Goal: Task Accomplishment & Management: Manage account settings

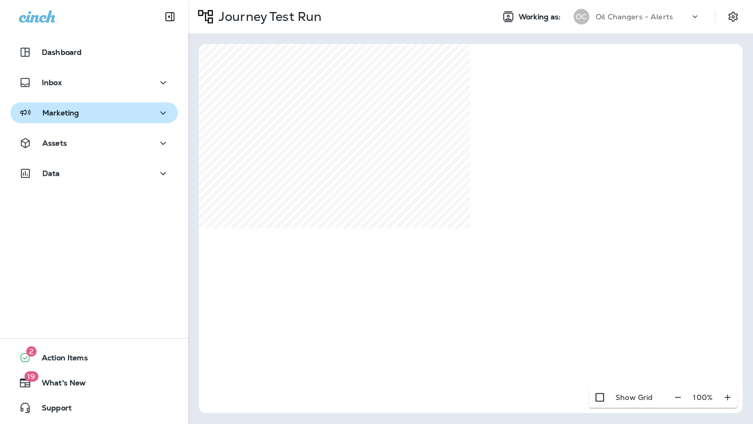
click at [75, 117] on p "Marketing" at bounding box center [60, 113] width 37 height 8
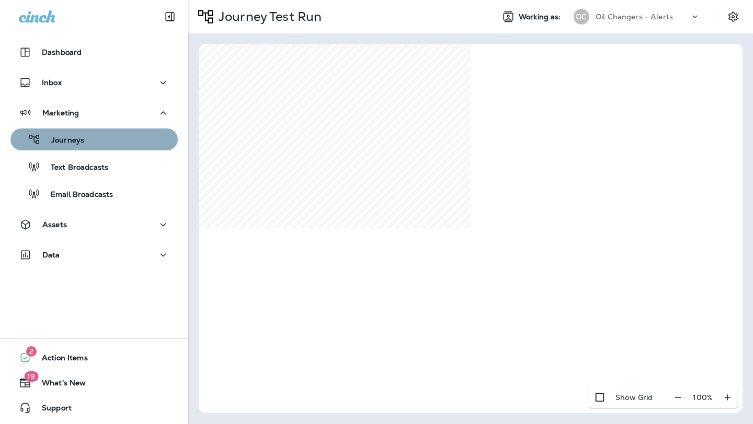
click at [84, 142] on div "Journeys" at bounding box center [94, 140] width 159 height 16
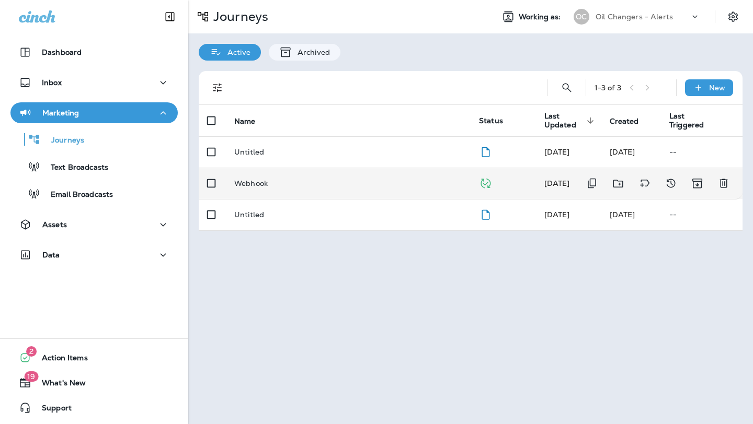
click at [255, 186] on p "Webhook" at bounding box center [250, 183] width 33 height 8
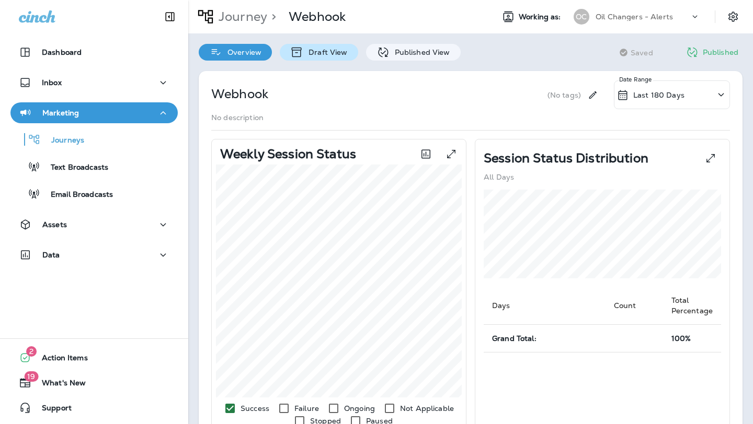
click at [315, 49] on p "Draft View" at bounding box center [325, 52] width 44 height 8
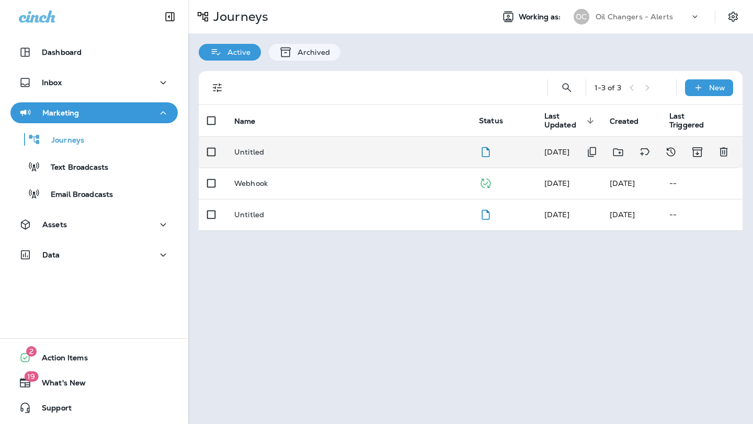
click at [259, 146] on td "Untitled" at bounding box center [348, 151] width 245 height 31
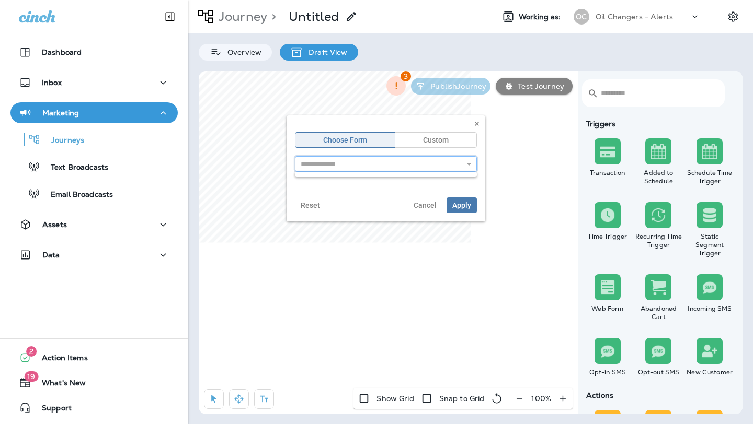
click at [459, 163] on input "text" at bounding box center [386, 164] width 182 height 16
click at [467, 167] on icon "button" at bounding box center [468, 163] width 7 height 7
click at [438, 166] on input "text" at bounding box center [386, 164] width 182 height 16
click at [460, 166] on input "text" at bounding box center [386, 164] width 182 height 16
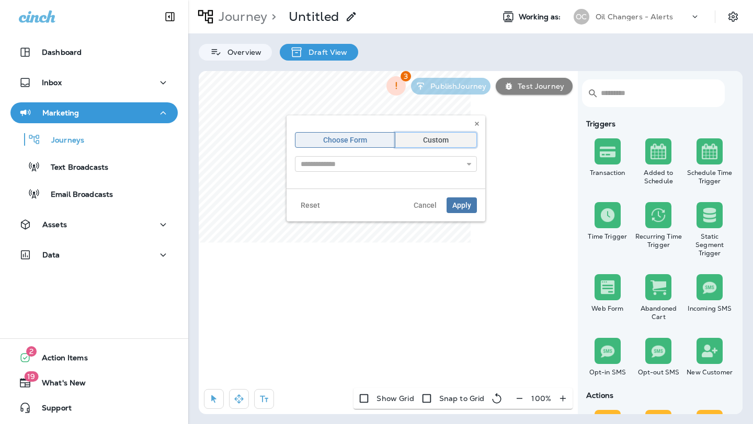
click at [445, 144] on button "Custom" at bounding box center [436, 140] width 82 height 16
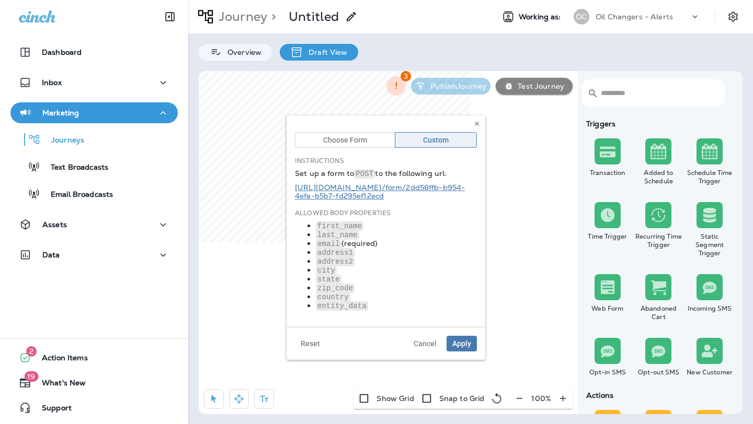
click at [356, 189] on link "https://api.prod.aws.cinch.io /form/ 2dd58ffb-b954-4efa-b5b7-fd295ef12ecd" at bounding box center [380, 192] width 170 height 18
click at [454, 341] on span "Apply" at bounding box center [461, 343] width 19 height 7
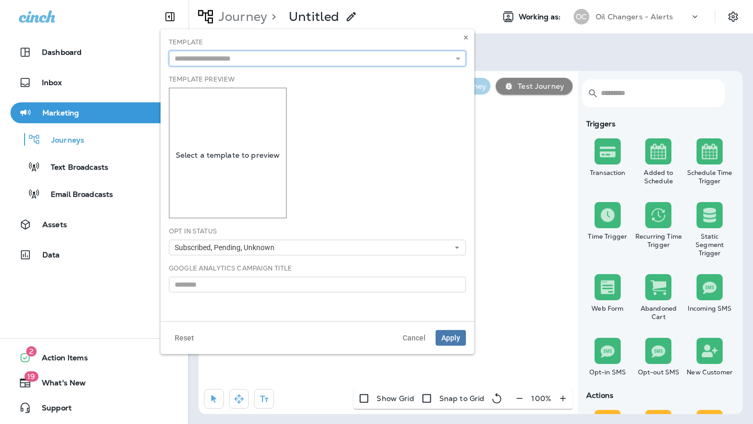
click at [321, 63] on input "text" at bounding box center [317, 59] width 297 height 16
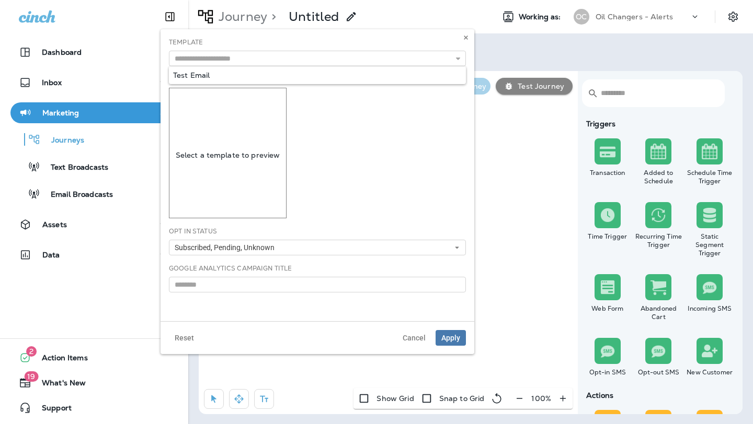
type input "**********"
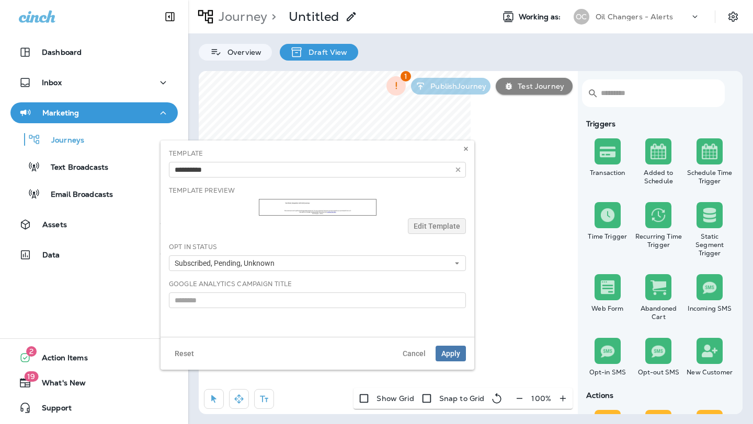
click at [299, 0] on body "Dashboard Inbox Marketing Journeys Text Broadcasts Email Broadcasts Assets Data…" at bounding box center [376, 0] width 753 height 0
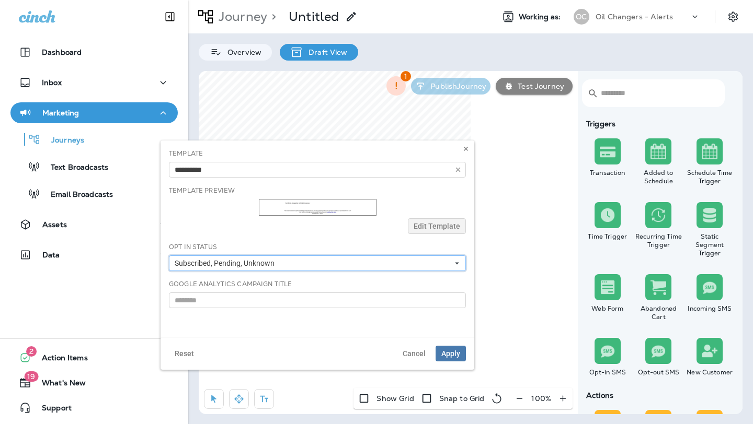
click at [313, 264] on button "Subscribed, Pending, Unknown" at bounding box center [317, 264] width 297 height 16
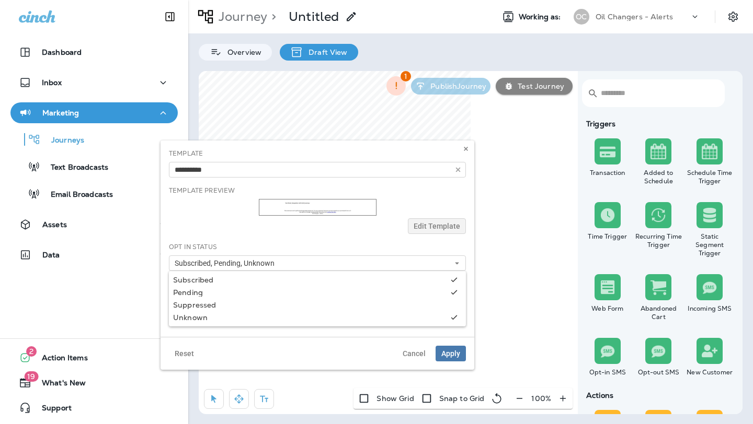
click at [284, 241] on div "**********" at bounding box center [317, 239] width 314 height 197
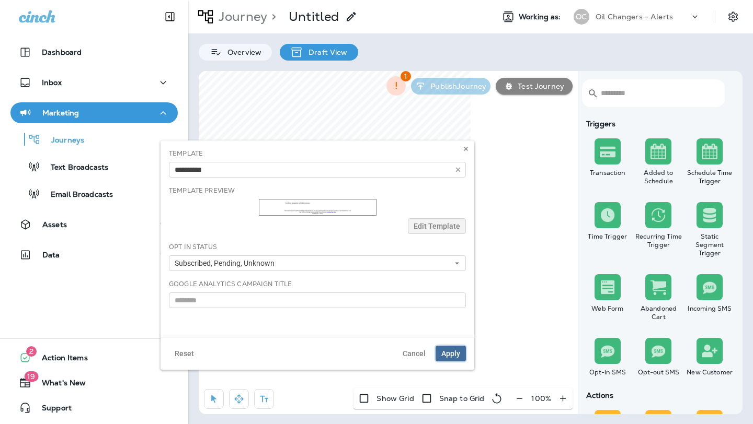
click at [453, 349] on button "Apply" at bounding box center [450, 354] width 30 height 16
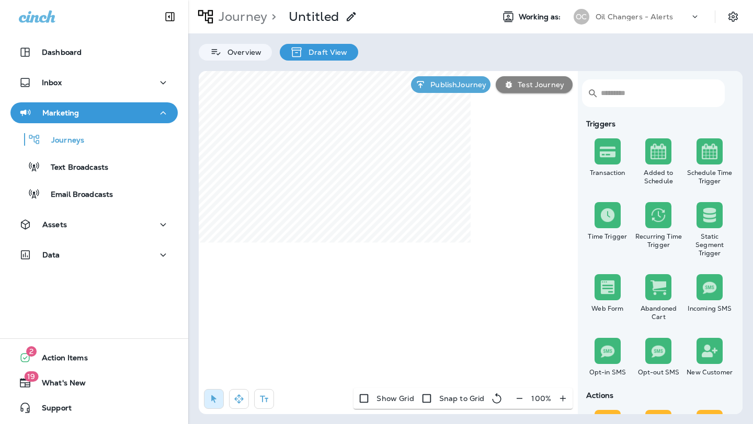
click at [347, 15] on icon at bounding box center [351, 16] width 13 height 13
click at [77, 24] on input "*******" at bounding box center [38, 18] width 77 height 11
type input "*******"
click at [58, 41] on button "Save" at bounding box center [45, 34] width 26 height 11
click at [530, 85] on p "Test Journey" at bounding box center [538, 84] width 51 height 8
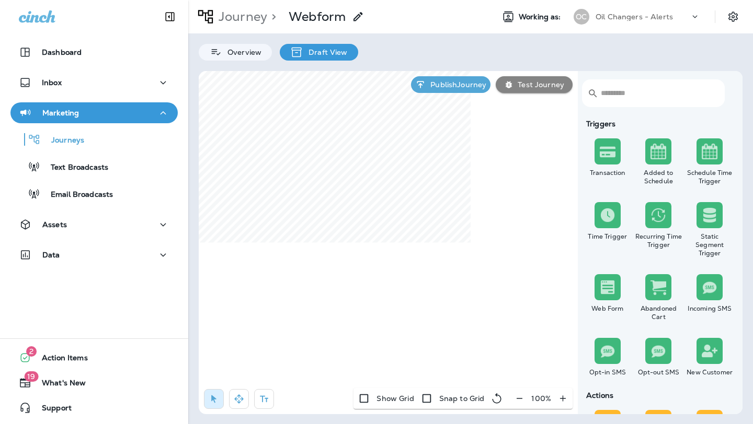
click at [58, 108] on button "Run New Test" at bounding box center [29, 101] width 58 height 11
click at [15, 21] on icon "close" at bounding box center [9, 15] width 11 height 11
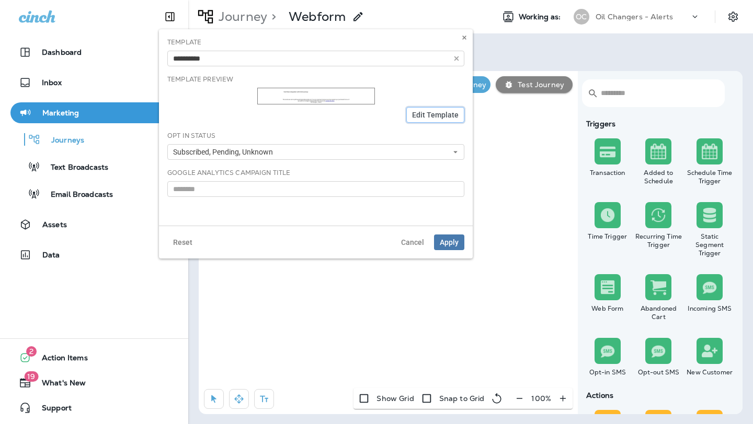
click at [421, 109] on button "Edit Template" at bounding box center [435, 115] width 58 height 16
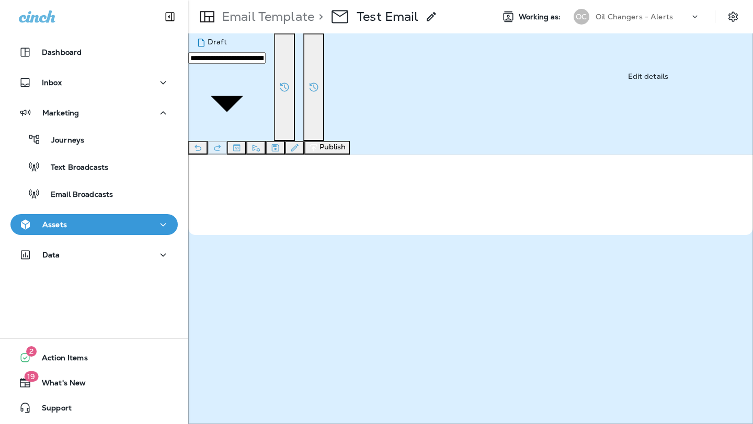
click at [300, 143] on icon "Edit details" at bounding box center [294, 148] width 11 height 10
click at [58, 194] on button "Save" at bounding box center [45, 187] width 26 height 11
click at [300, 143] on icon "Edit details" at bounding box center [294, 148] width 11 height 10
click at [58, 194] on button "Save" at bounding box center [45, 187] width 26 height 11
click at [350, 141] on button "Publish" at bounding box center [326, 148] width 45 height 14
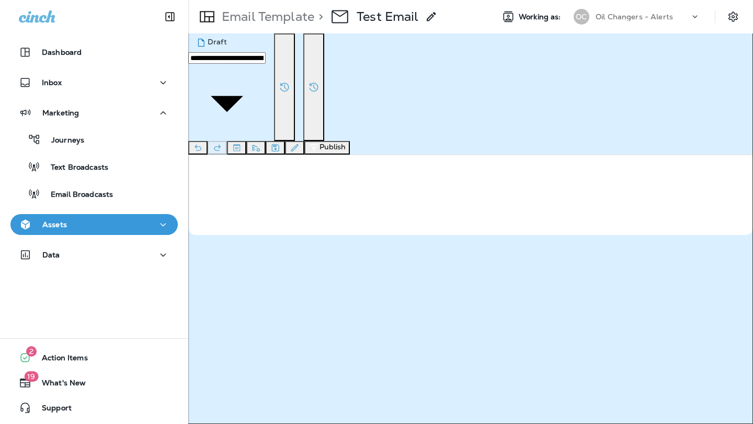
click at [67, 194] on button "Publish" at bounding box center [49, 187] width 34 height 11
click at [70, 258] on button "Confirm" at bounding box center [50, 252] width 37 height 11
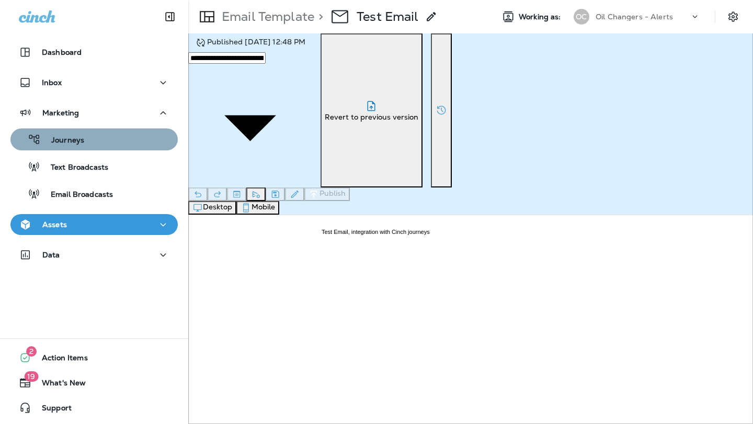
click at [109, 131] on button "Journeys" at bounding box center [93, 140] width 167 height 22
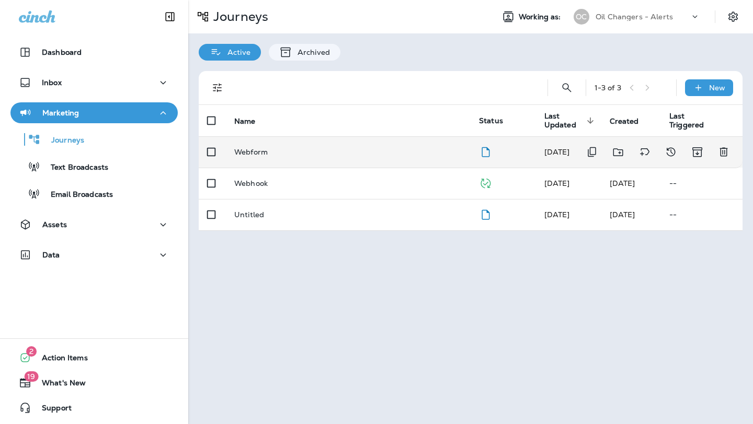
click at [256, 152] on p "Webform" at bounding box center [250, 152] width 33 height 8
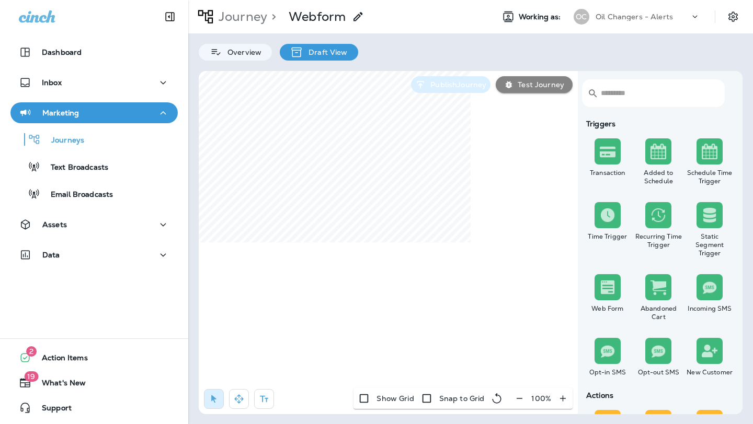
click at [451, 88] on p "Publish Journey" at bounding box center [456, 84] width 60 height 8
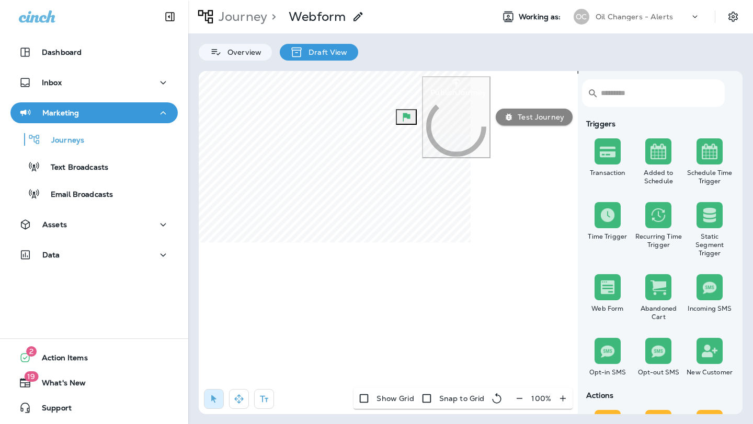
scroll to position [75, 0]
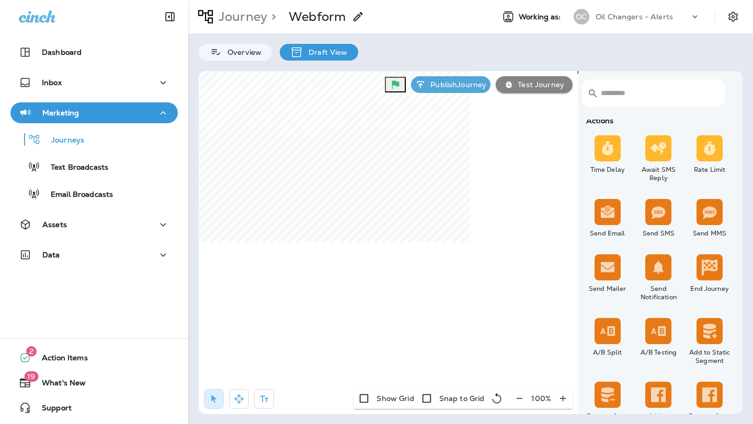
scroll to position [276, 0]
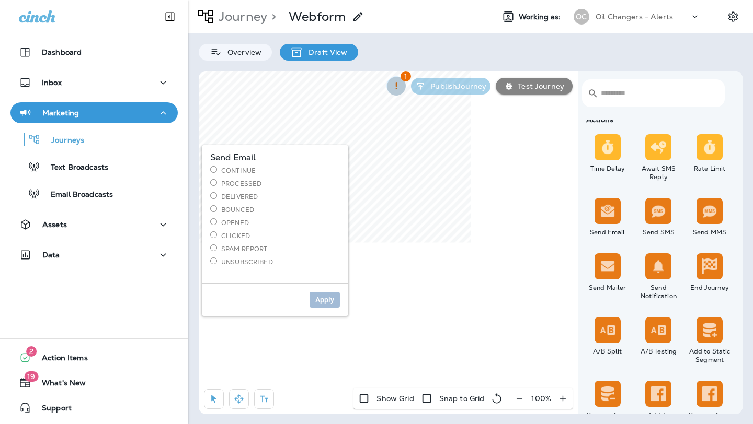
click at [396, 83] on icon "button" at bounding box center [395, 85] width 11 height 11
click at [435, 0] on div at bounding box center [376, 0] width 753 height 0
click at [242, 196] on label "Delivered" at bounding box center [275, 196] width 130 height 9
click at [322, 299] on span "Apply" at bounding box center [324, 299] width 19 height 7
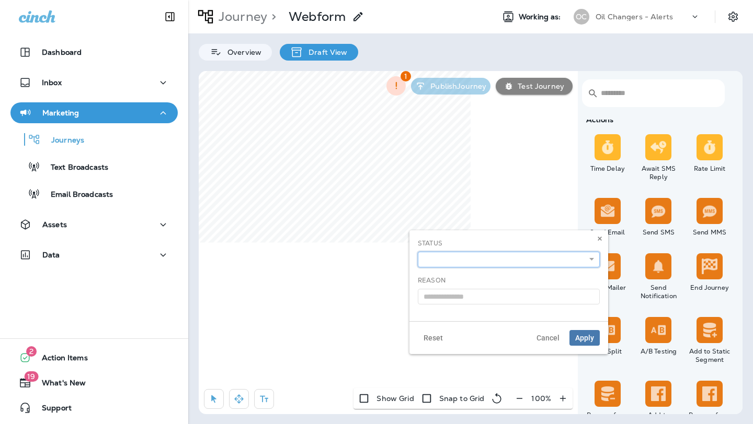
click at [506, 259] on select "**********" at bounding box center [509, 260] width 182 height 16
select select "*******"
click at [418, 252] on select "**********" at bounding box center [509, 260] width 182 height 16
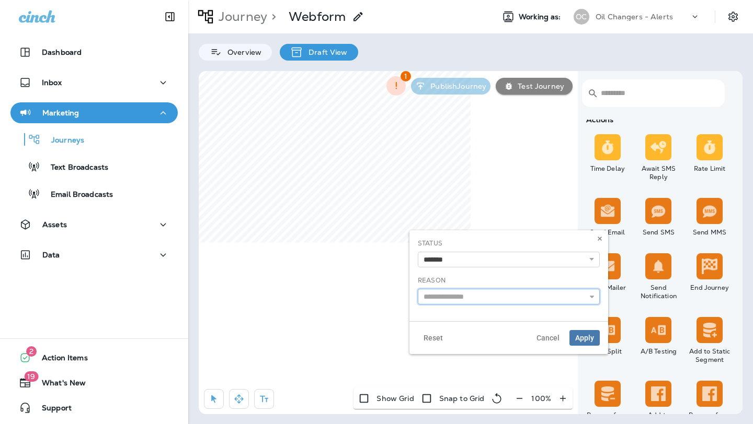
click at [552, 297] on input "text" at bounding box center [509, 297] width 182 height 16
click at [592, 335] on span "Apply" at bounding box center [584, 337] width 19 height 7
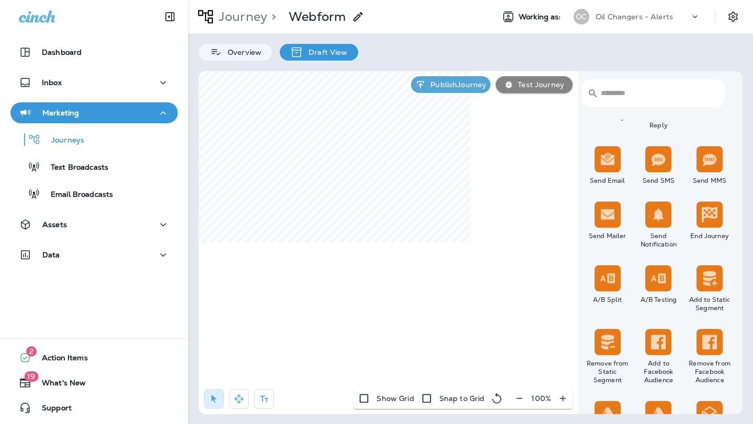
scroll to position [357, 0]
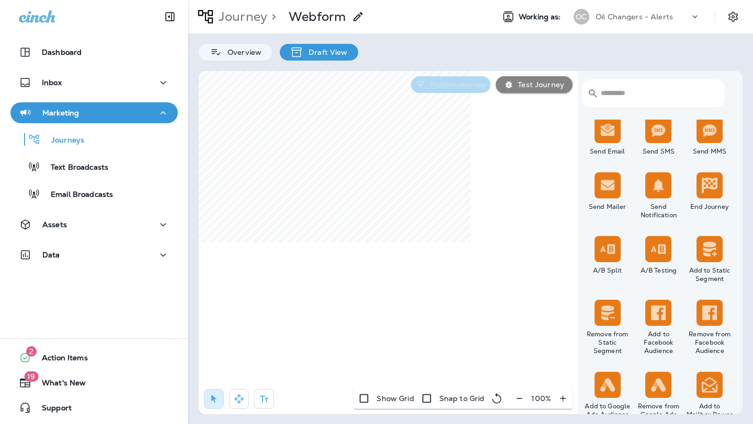
click at [450, 86] on p "Publish Journey" at bounding box center [456, 84] width 60 height 8
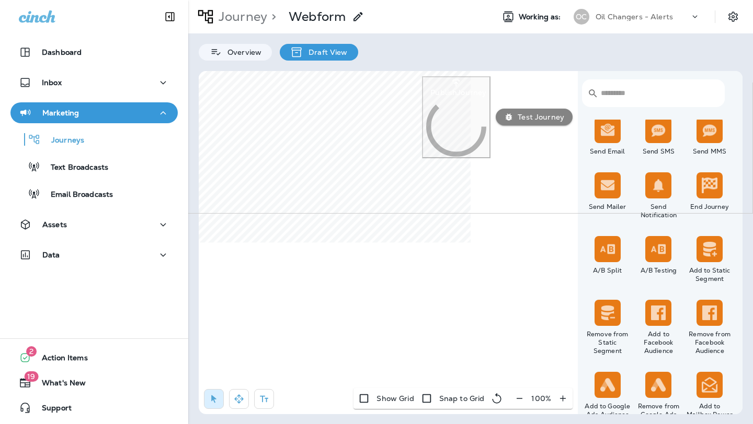
drag, startPoint x: 664, startPoint y: 150, endPoint x: 503, endPoint y: 150, distance: 161.5
click at [503, 151] on div "**********" at bounding box center [377, 148] width 752 height 131
click at [226, 98] on p "**********" at bounding box center [117, 93] width 218 height 9
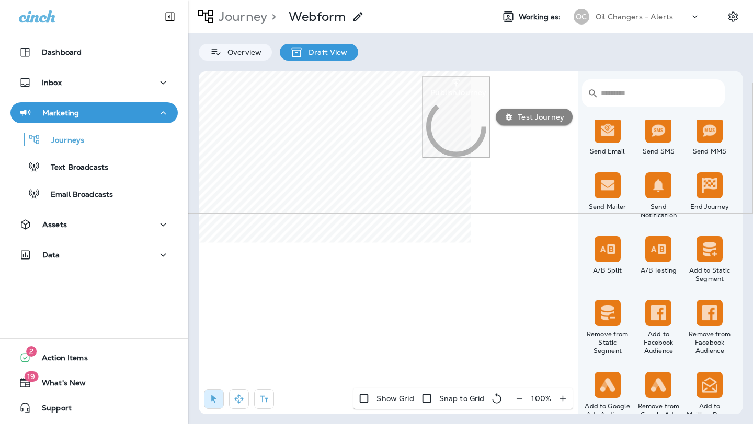
click at [226, 98] on p "**********" at bounding box center [117, 93] width 218 height 9
click at [31, 240] on p "Publish" at bounding box center [17, 236] width 27 height 8
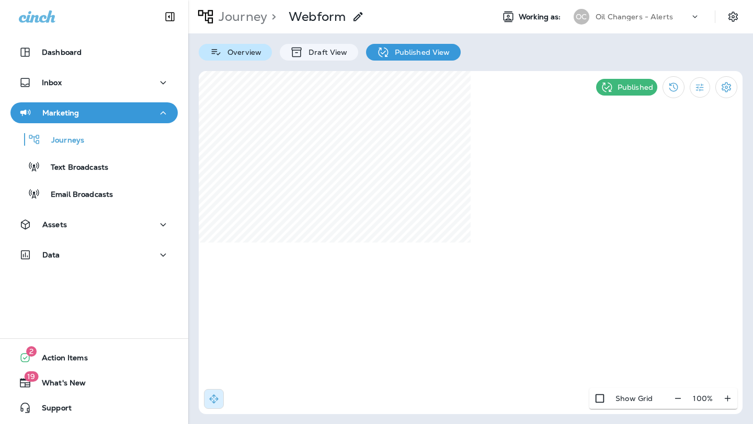
click at [249, 54] on p "Overview" at bounding box center [241, 52] width 39 height 8
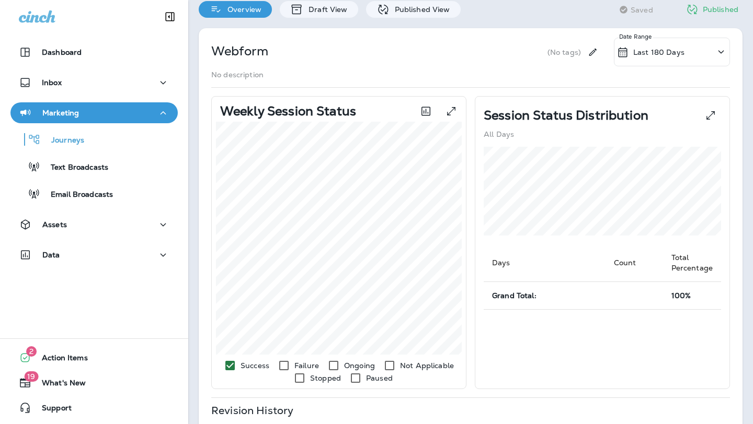
scroll to position [37, 0]
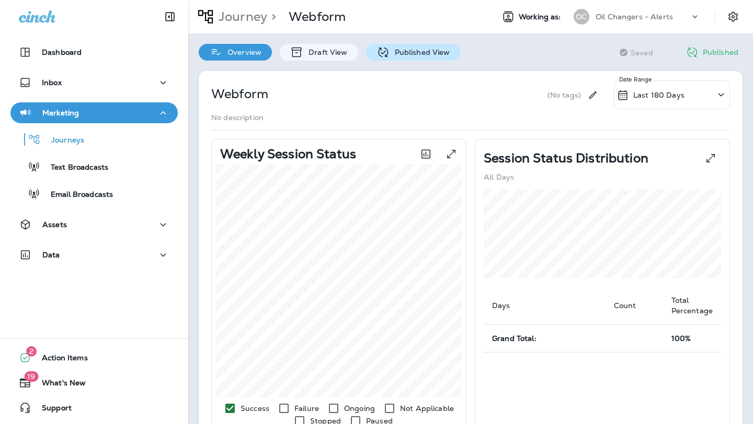
click at [398, 52] on p "Published View" at bounding box center [419, 52] width 61 height 8
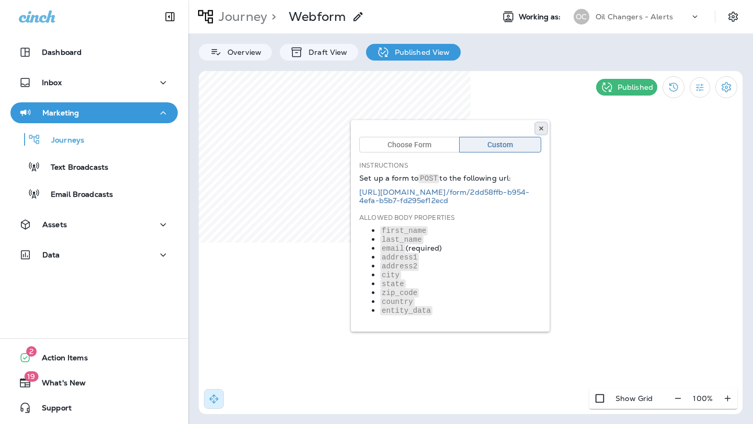
click at [542, 130] on use at bounding box center [541, 128] width 4 height 4
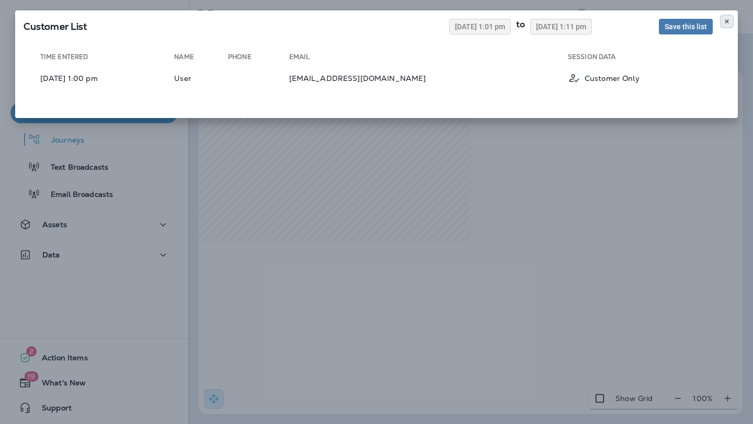
click at [723, 19] on button at bounding box center [726, 21] width 11 height 11
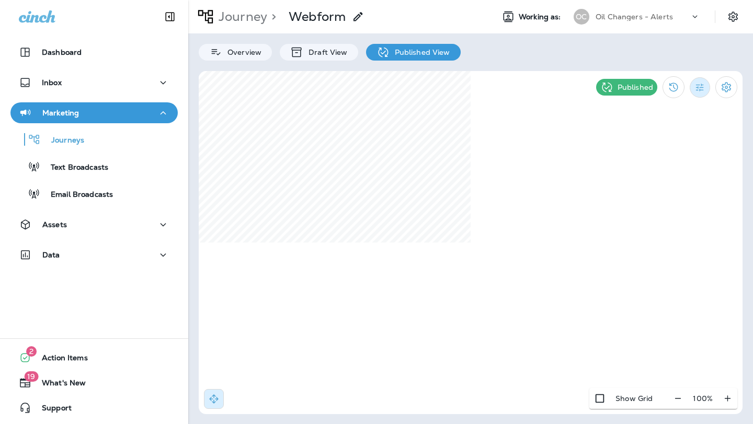
select select "*******"
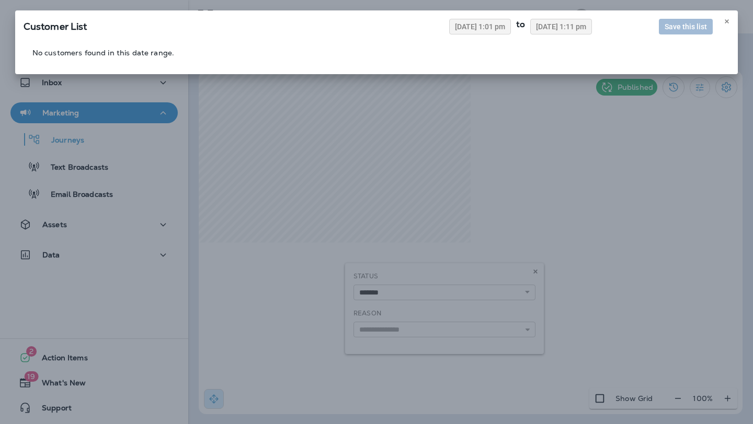
click at [535, 271] on div "Customer List 08/18/2025 1:01 pm to 08/25/2025 1:11 pm Save this list No custom…" at bounding box center [376, 212] width 753 height 424
click at [507, 240] on div "Customer List 08/18/2025 1:01 pm to 08/25/2025 1:11 pm Save this list No custom…" at bounding box center [376, 212] width 753 height 424
click at [726, 20] on icon at bounding box center [726, 21] width 6 height 6
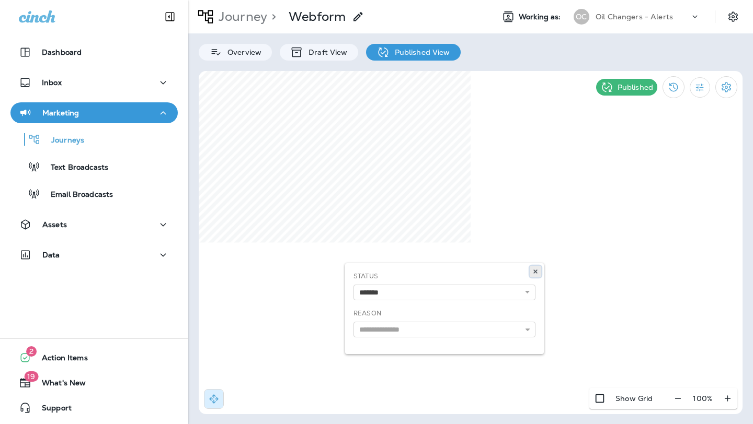
click at [534, 271] on icon at bounding box center [535, 272] width 6 height 6
select select "*"
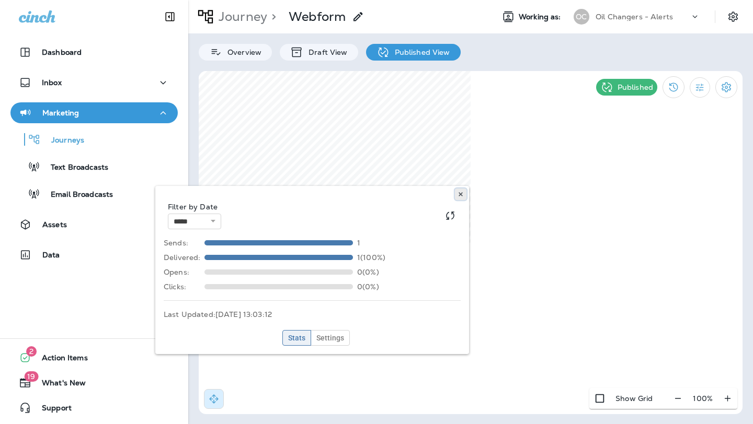
click at [458, 192] on icon at bounding box center [460, 194] width 6 height 6
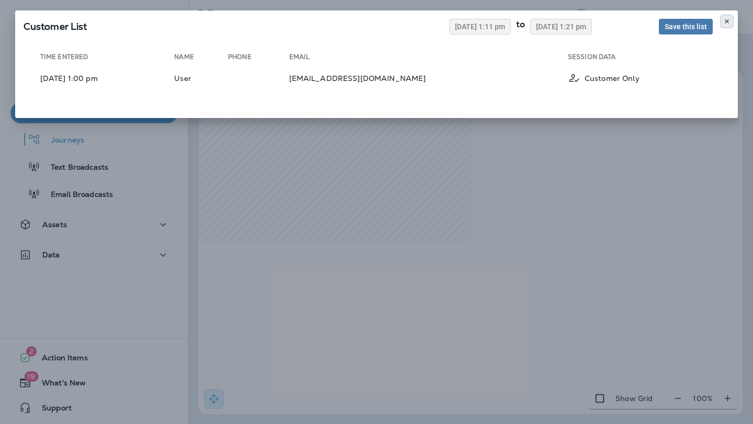
click at [724, 22] on icon at bounding box center [726, 21] width 6 height 6
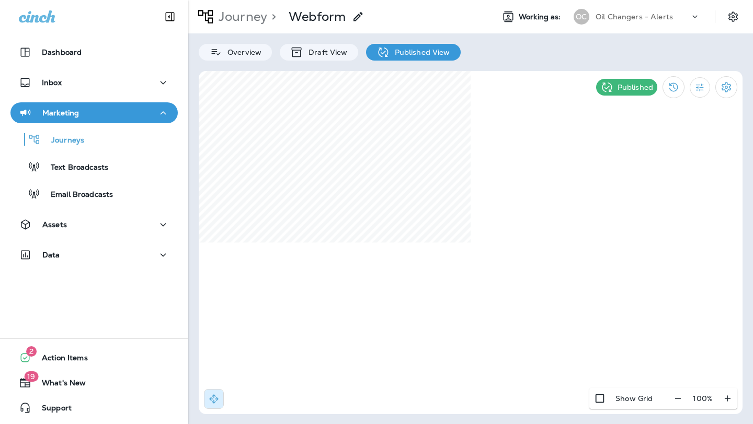
select select "*"
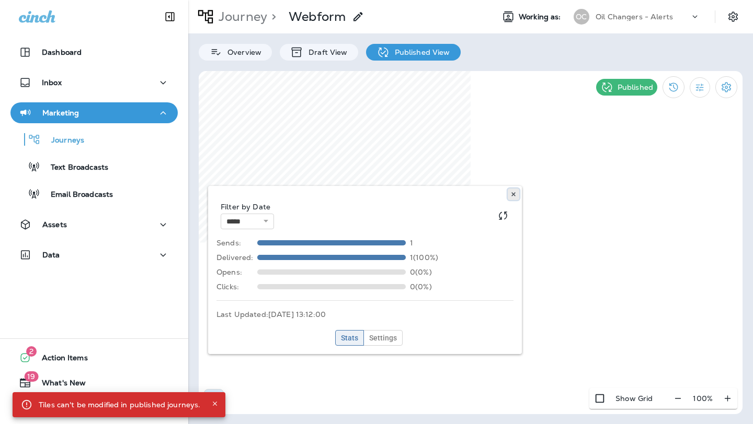
click at [513, 190] on button at bounding box center [512, 194] width 11 height 11
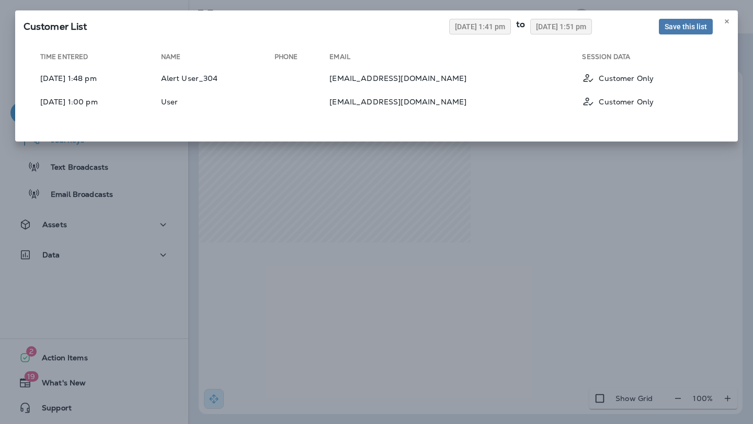
click at [314, 158] on div "Customer List [DATE] 1:41 pm to [DATE] 1:51 pm Save this list Time Entered Name…" at bounding box center [376, 212] width 753 height 424
click at [727, 24] on icon at bounding box center [726, 21] width 6 height 6
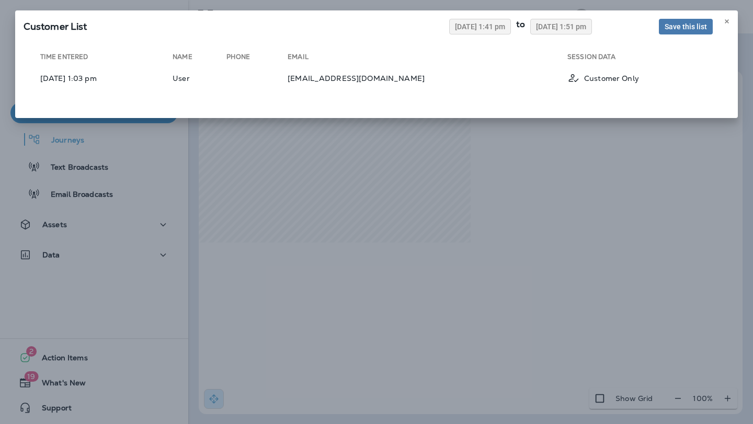
click at [458, 155] on div "Customer List [DATE] 1:41 pm to [DATE] 1:51 pm Save this list Time Entered Name…" at bounding box center [376, 212] width 753 height 424
click at [726, 19] on icon at bounding box center [726, 21] width 6 height 6
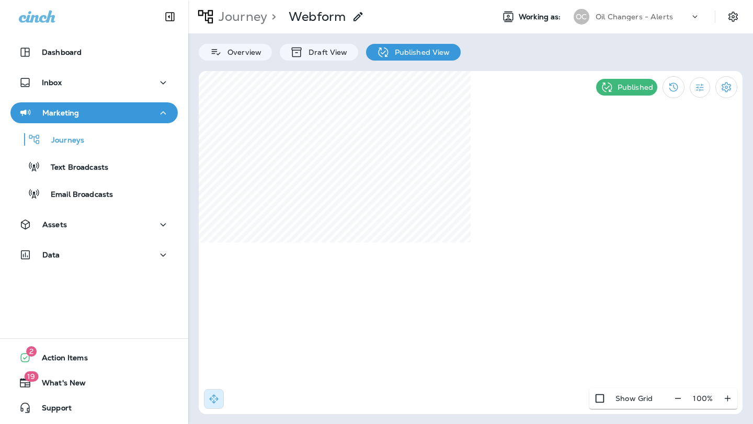
select select "*"
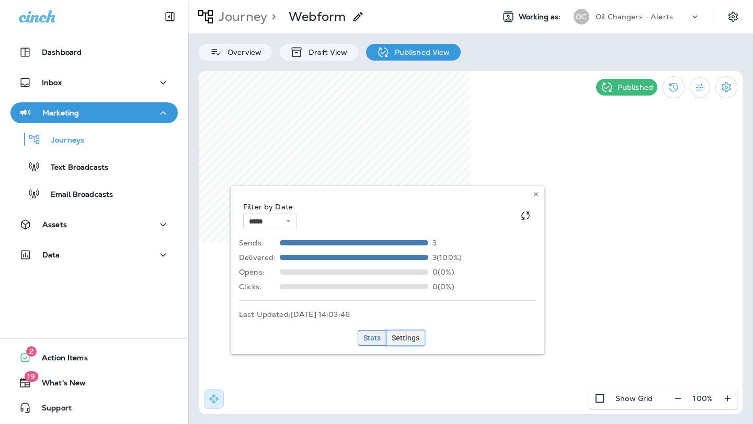
click at [410, 335] on span "Settings" at bounding box center [405, 337] width 28 height 7
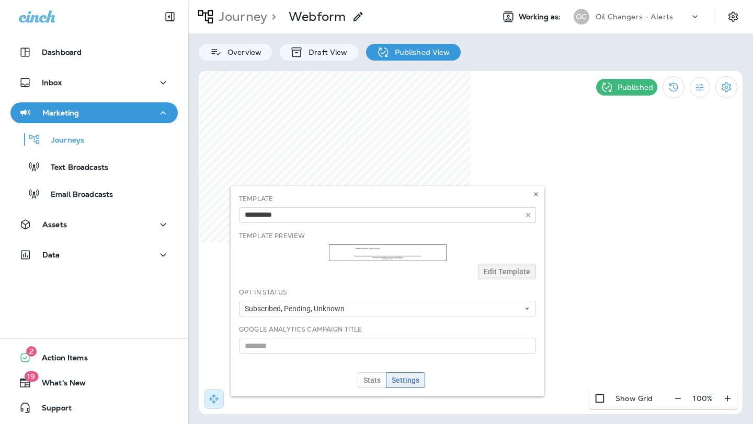
click at [495, 269] on div "Template Test Email Template Preview Edit Template Opt In Status Subscribed, Pe…" at bounding box center [387, 291] width 314 height 211
click at [496, 276] on div "Template Test Email Template Preview Edit Template Opt In Status Subscribed, Pe…" at bounding box center [387, 291] width 314 height 211
click at [407, 256] on div "Template Test Email Template Preview Edit Template Opt In Status Subscribed, Pe…" at bounding box center [387, 291] width 314 height 211
click at [503, 274] on div "Template Test Email Template Preview Edit Template Opt In Status Subscribed, Pe…" at bounding box center [387, 291] width 314 height 211
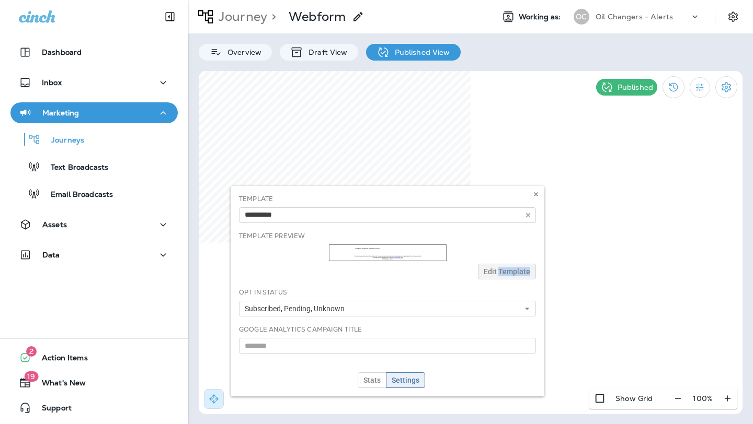
click at [503, 274] on div "Template Test Email Template Preview Edit Template Opt In Status Subscribed, Pe…" at bounding box center [387, 291] width 314 height 211
click at [416, 261] on div "Template Test Email Template Preview Edit Template Opt In Status Subscribed, Pe…" at bounding box center [387, 291] width 314 height 211
click at [415, 261] on div "Template Test Email Template Preview Edit Template Opt In Status Subscribed, Pe…" at bounding box center [387, 291] width 314 height 211
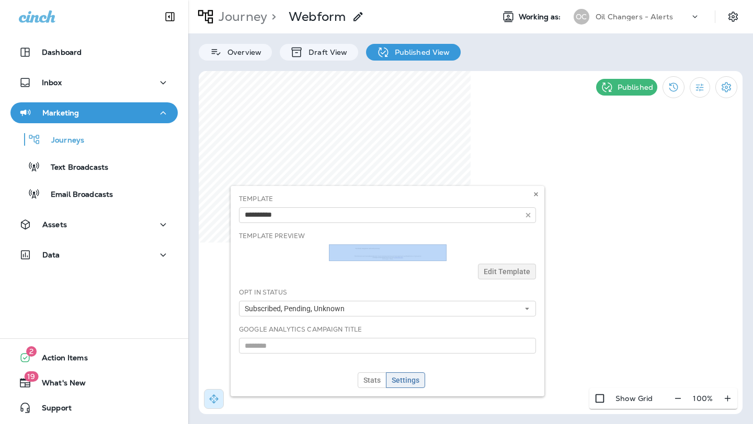
click at [415, 261] on div "Template Test Email Template Preview Edit Template Opt In Status Subscribed, Pe…" at bounding box center [387, 291] width 314 height 211
click at [288, 245] on div "Template Test Email Template Preview Edit Template Opt In Status Subscribed, Pe…" at bounding box center [387, 291] width 314 height 211
click at [529, 215] on div "Template Test Email Template Preview Edit Template Opt In Status Subscribed, Pe…" at bounding box center [387, 291] width 314 height 211
click at [528, 215] on div "Template Test Email Template Preview Edit Template Opt In Status Subscribed, Pe…" at bounding box center [387, 291] width 314 height 211
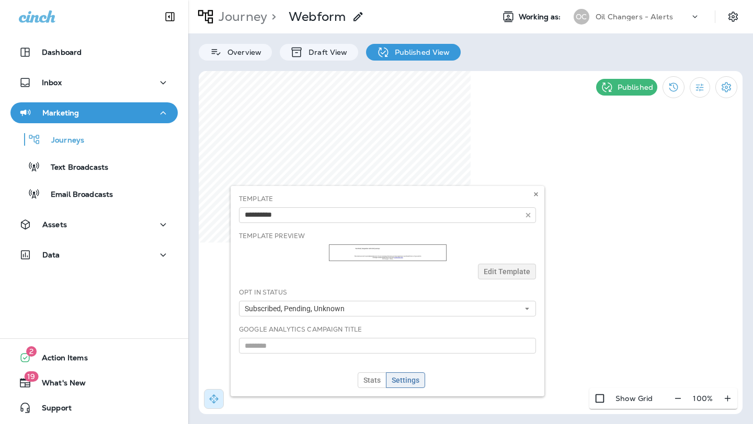
click at [478, 273] on div "Template Test Email Template Preview Edit Template Opt In Status Subscribed, Pe…" at bounding box center [387, 291] width 314 height 211
click at [410, 246] on div "Template Test Email Template Preview Edit Template Opt In Status Subscribed, Pe…" at bounding box center [387, 291] width 314 height 211
click at [373, 377] on span "Stats" at bounding box center [371, 380] width 17 height 7
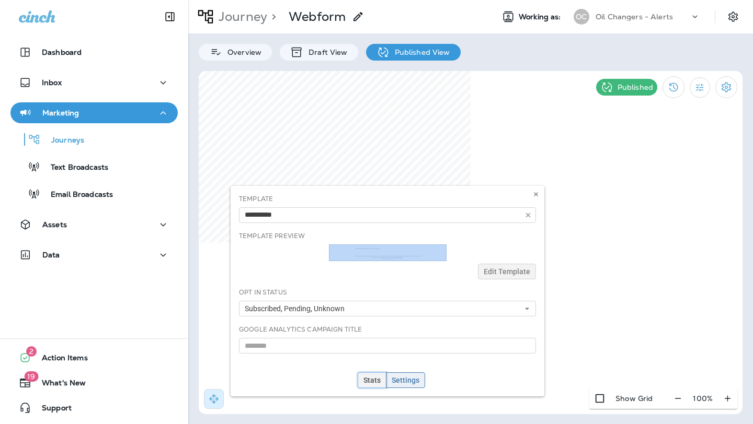
select select "*"
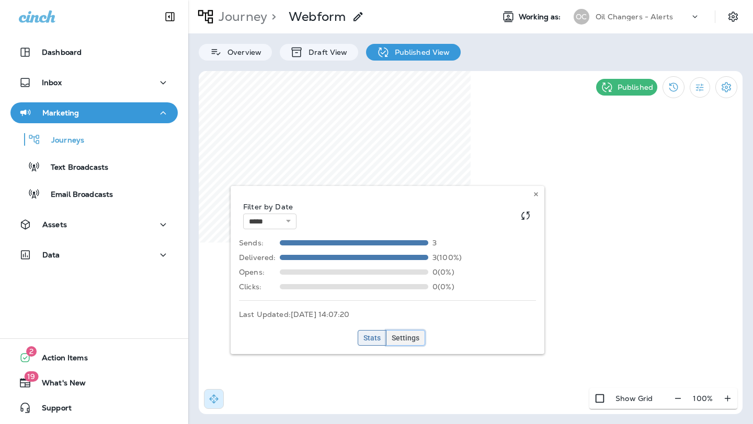
click at [403, 344] on button "Settings" at bounding box center [405, 338] width 39 height 16
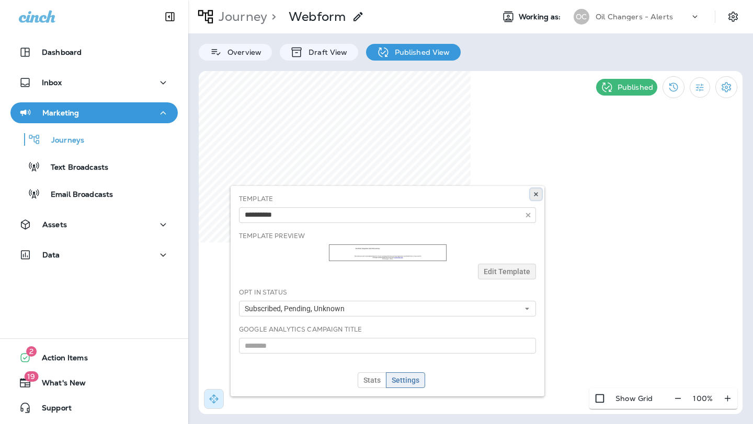
click at [535, 193] on use at bounding box center [536, 194] width 4 height 4
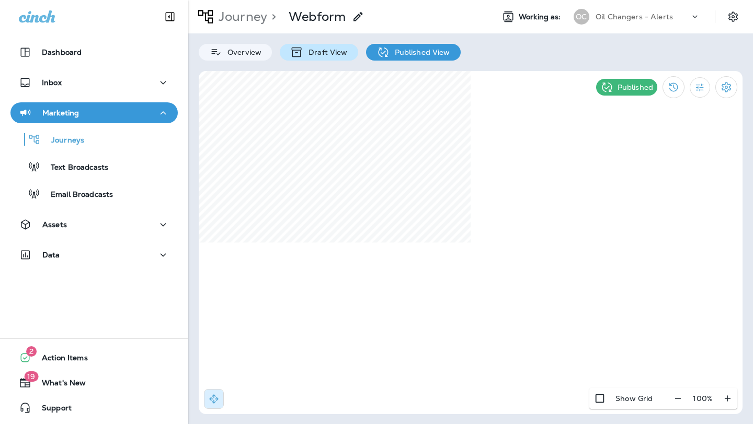
click at [314, 53] on p "Draft View" at bounding box center [325, 52] width 44 height 8
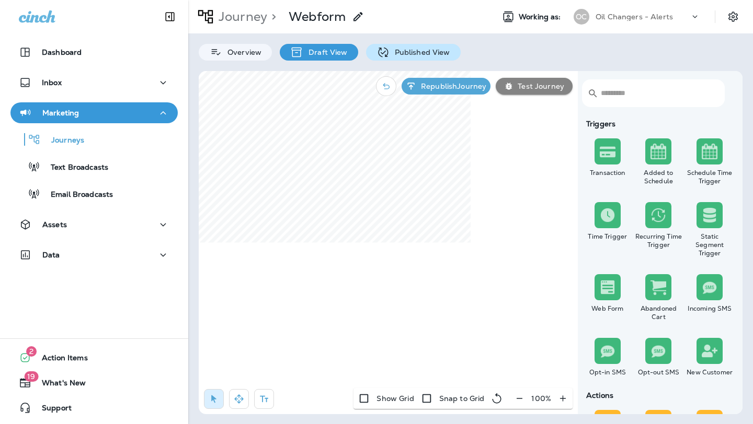
click at [412, 55] on p "Published View" at bounding box center [419, 52] width 61 height 8
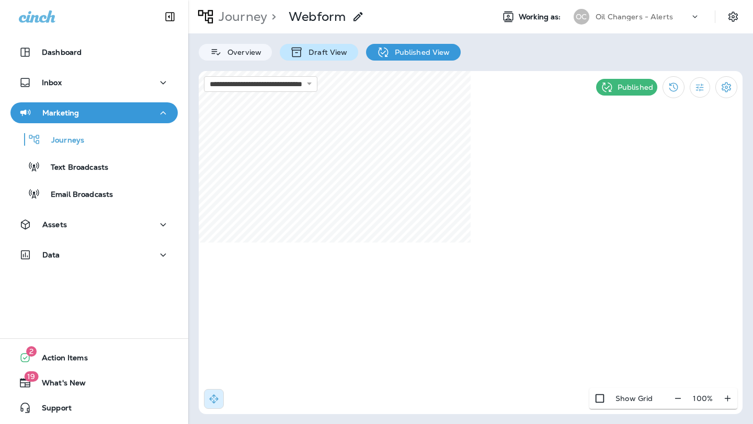
click at [325, 50] on p "Draft View" at bounding box center [325, 52] width 44 height 8
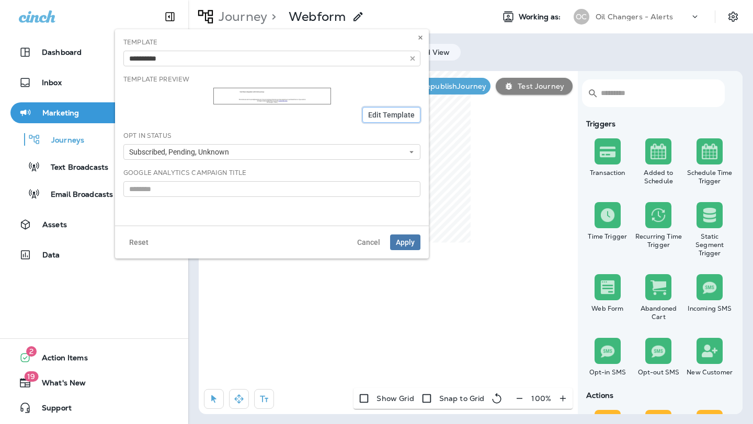
click at [384, 112] on span "Edit Template" at bounding box center [391, 114] width 47 height 7
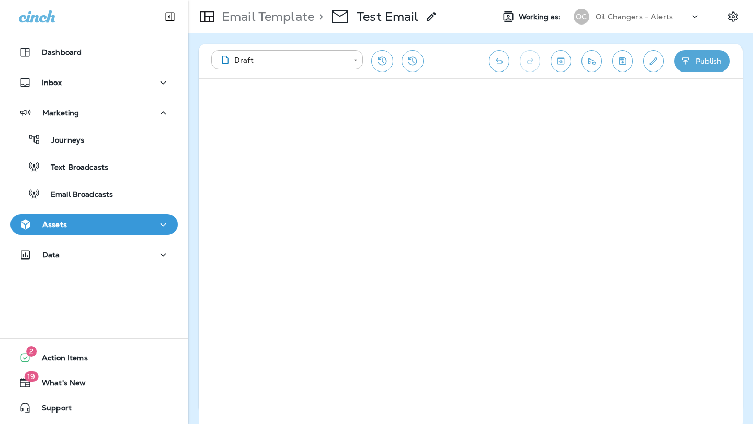
click at [710, 59] on button "Publish" at bounding box center [702, 61] width 56 height 22
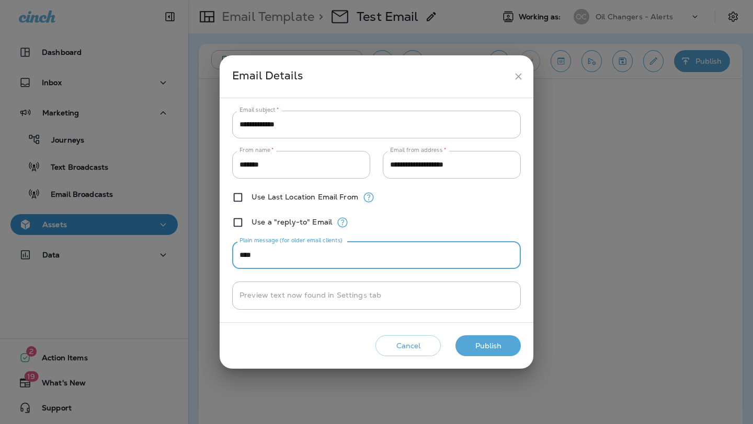
click at [436, 256] on input "****" at bounding box center [376, 255] width 288 height 28
click at [493, 347] on button "Publish" at bounding box center [487, 346] width 65 height 21
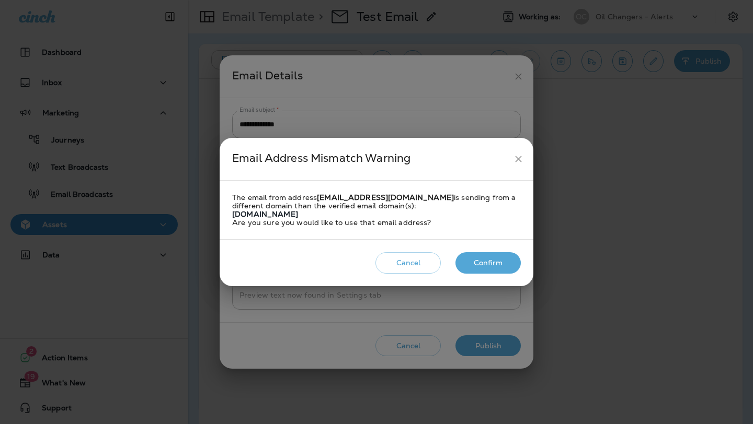
click at [482, 262] on button "Confirm" at bounding box center [487, 262] width 65 height 21
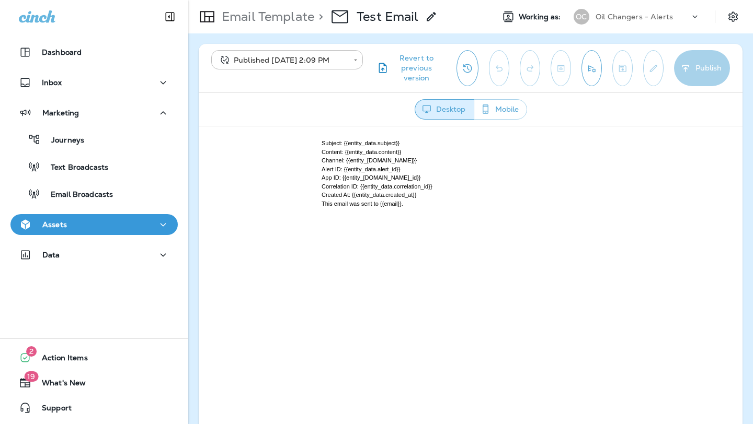
click at [481, 112] on icon "button" at bounding box center [485, 109] width 11 height 10
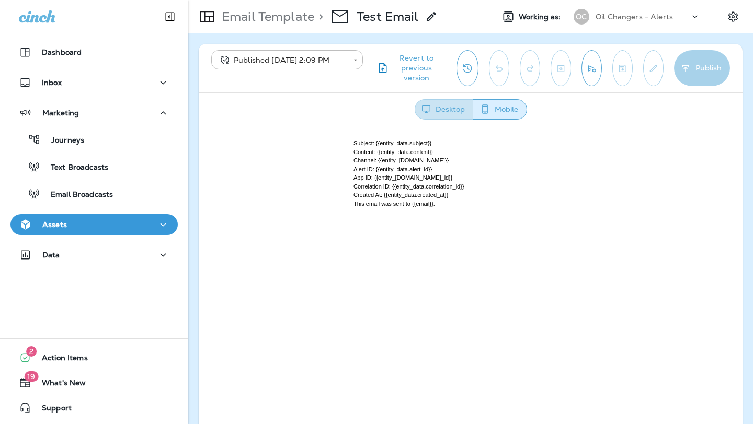
click at [451, 112] on button "Desktop" at bounding box center [443, 109] width 59 height 20
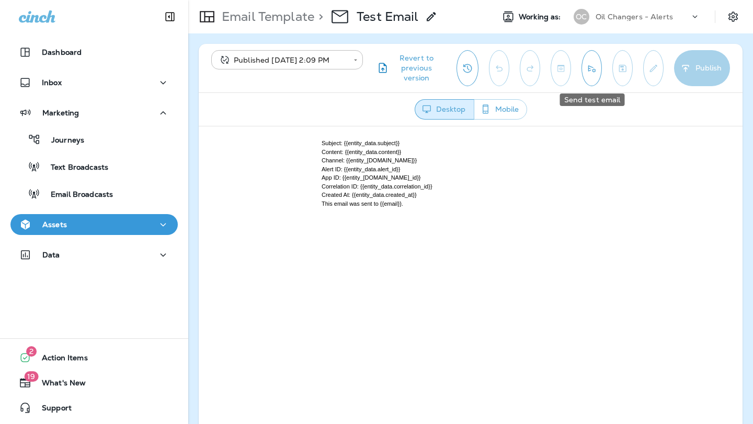
click at [595, 78] on button "Send test email" at bounding box center [591, 68] width 20 height 36
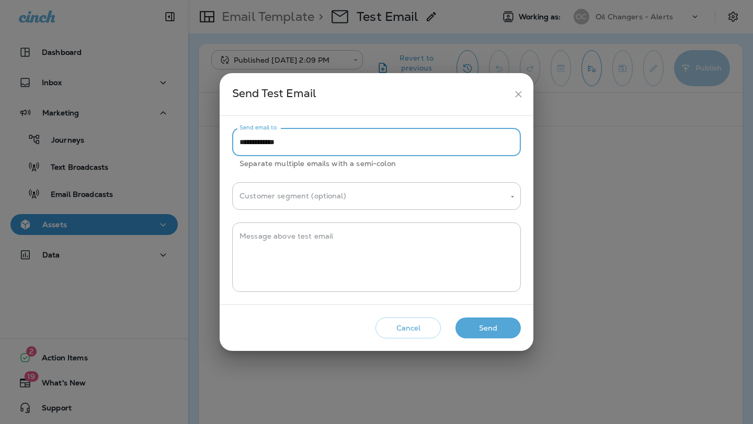
click at [247, 145] on input "**********" at bounding box center [376, 143] width 288 height 28
type input "**********"
click at [442, 215] on div "**********" at bounding box center [376, 211] width 288 height 164
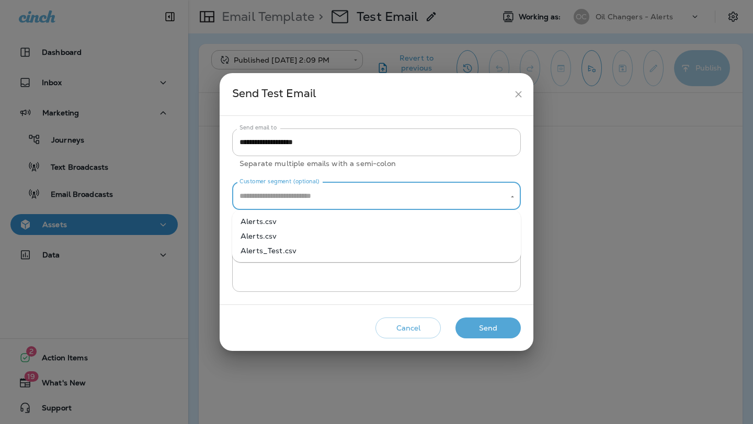
click at [414, 195] on input "Customer segment (optional)" at bounding box center [368, 196] width 263 height 18
click at [577, 222] on div "**********" at bounding box center [376, 212] width 753 height 424
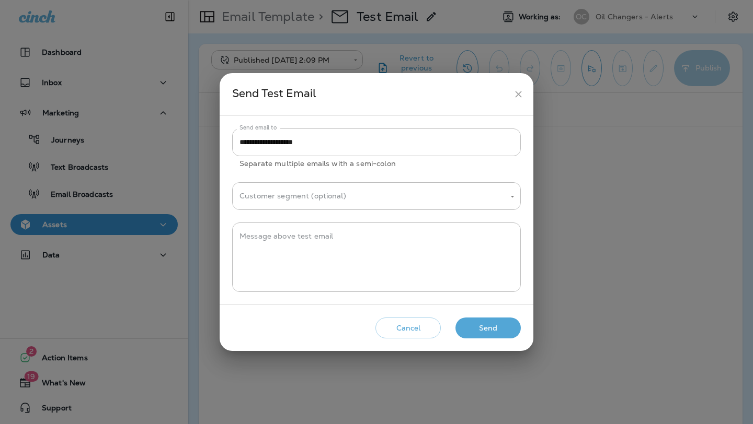
click at [484, 324] on button "Send" at bounding box center [487, 328] width 65 height 21
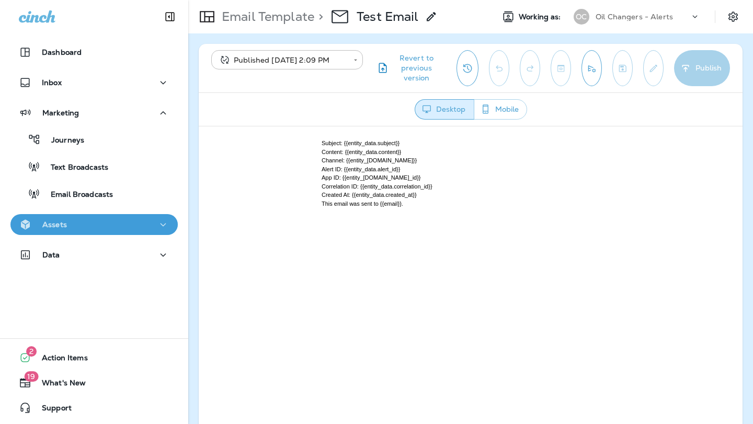
click at [117, 221] on div "Assets" at bounding box center [94, 224] width 151 height 13
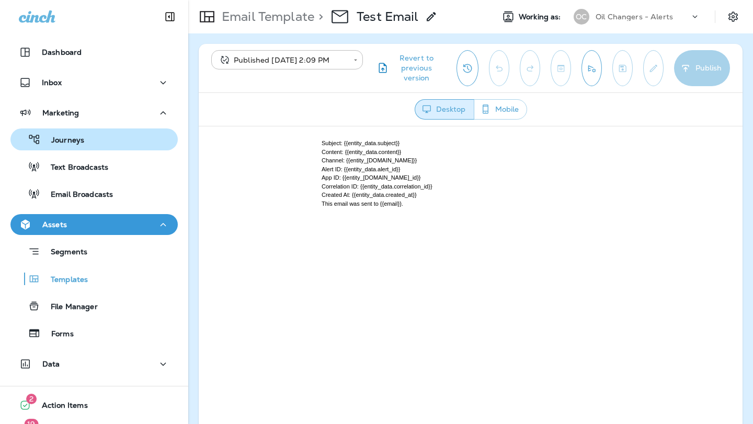
click at [111, 146] on div "Journeys" at bounding box center [94, 140] width 159 height 16
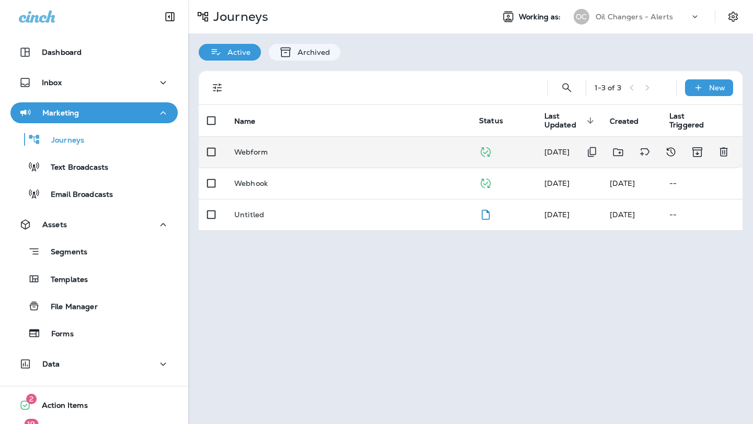
click at [253, 150] on p "Webform" at bounding box center [250, 152] width 33 height 8
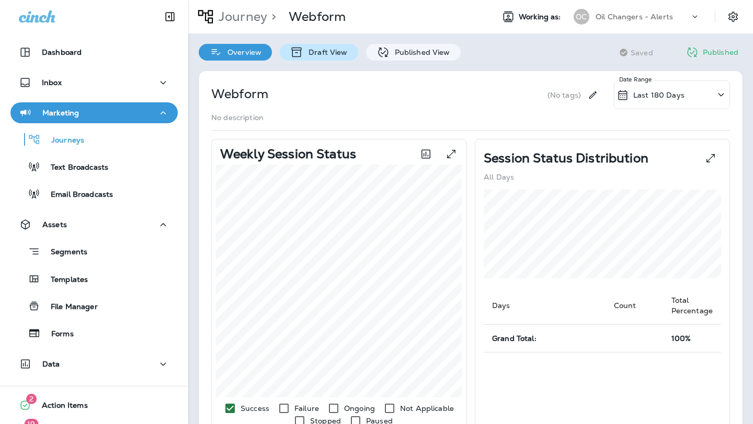
click at [317, 54] on p "Draft View" at bounding box center [325, 52] width 44 height 8
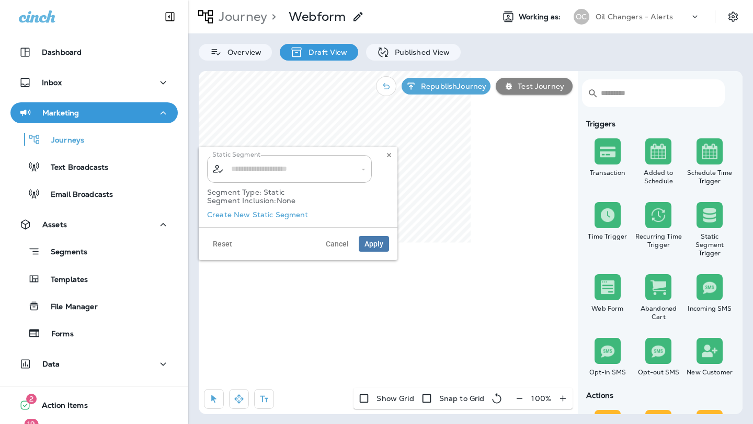
type input "**********"
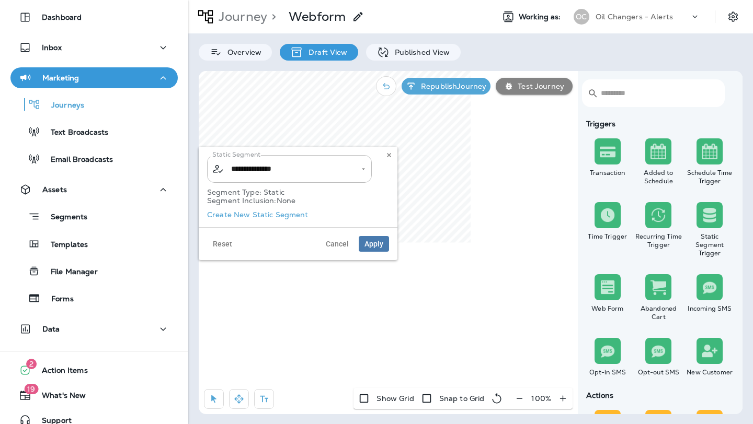
scroll to position [48, 0]
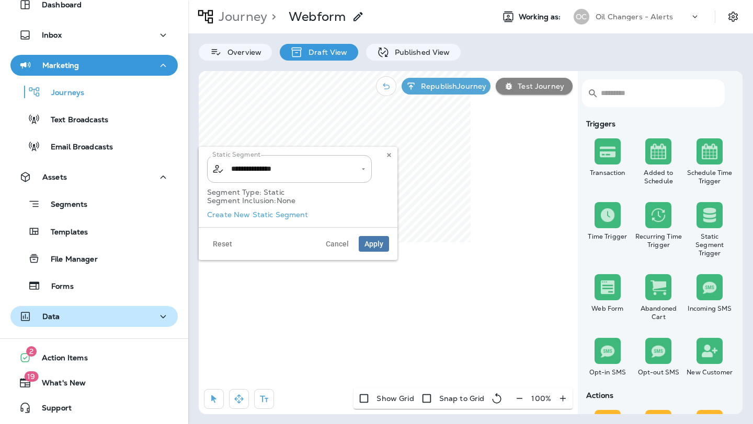
click at [109, 317] on div "Data" at bounding box center [94, 316] width 151 height 13
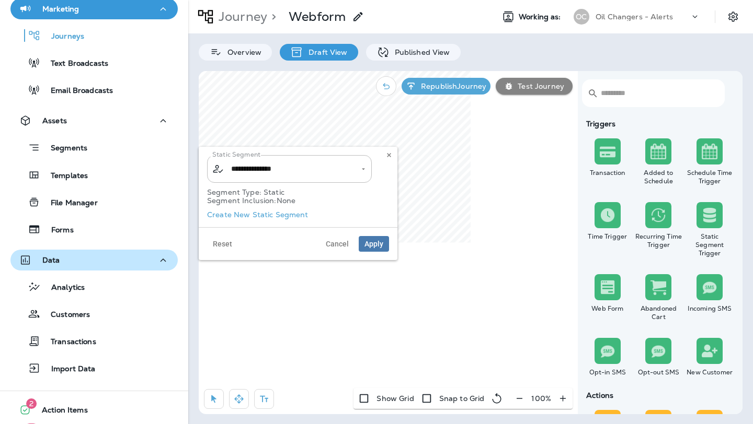
scroll to position [111, 0]
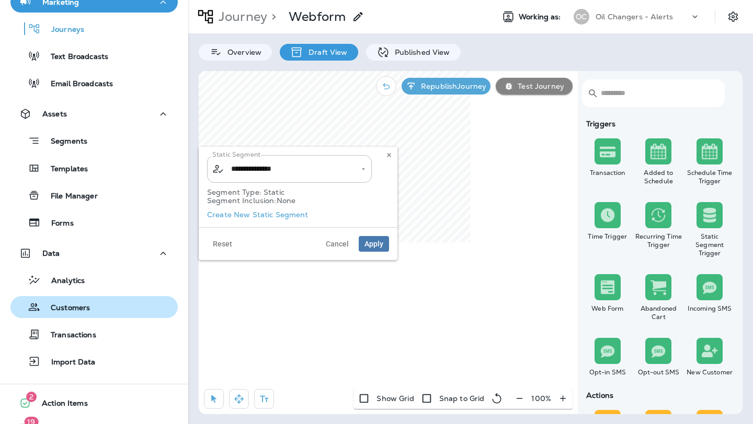
click at [105, 304] on div "Customers" at bounding box center [94, 307] width 159 height 16
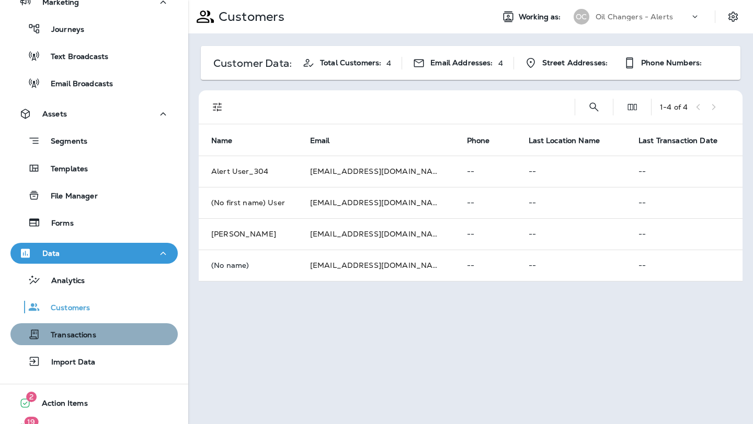
click at [71, 332] on p "Transactions" at bounding box center [68, 336] width 56 height 10
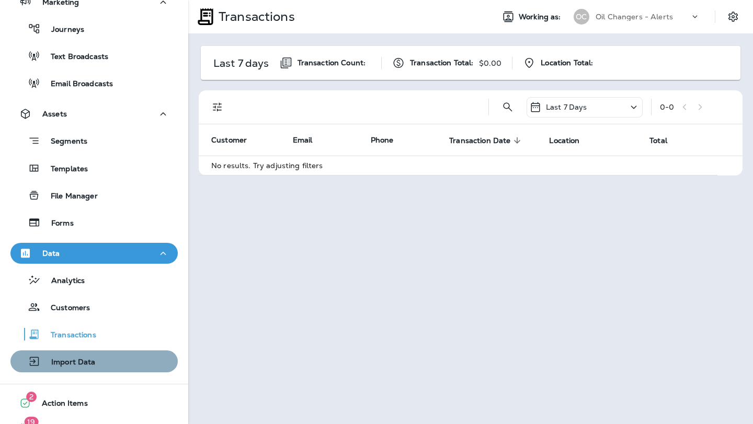
click at [71, 363] on p "Import Data" at bounding box center [68, 363] width 55 height 10
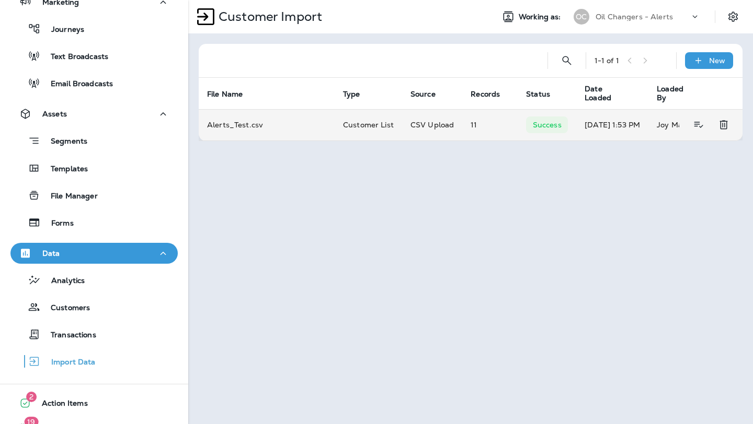
click at [234, 123] on td "Alerts_Test.csv" at bounding box center [267, 124] width 136 height 31
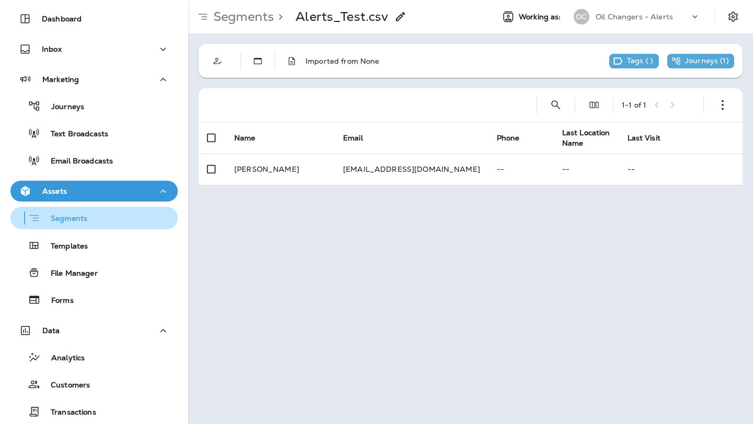
scroll to position [27, 0]
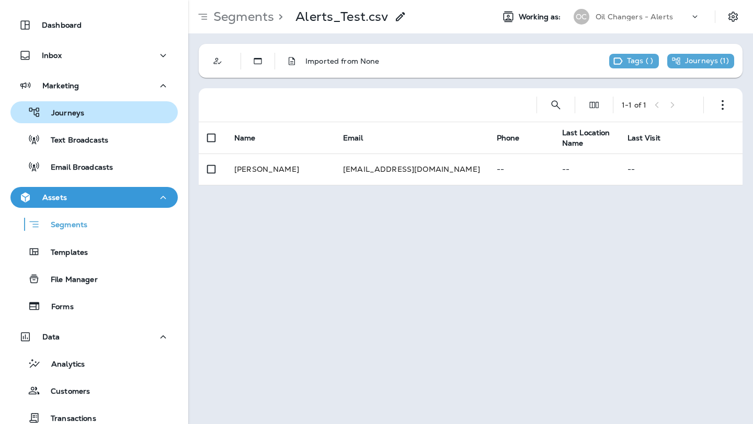
click at [118, 112] on div "Journeys" at bounding box center [94, 113] width 159 height 16
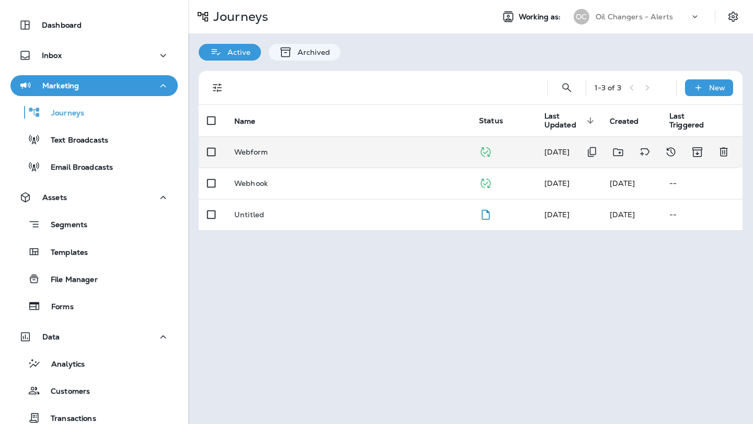
click at [261, 154] on p "Webform" at bounding box center [250, 152] width 33 height 8
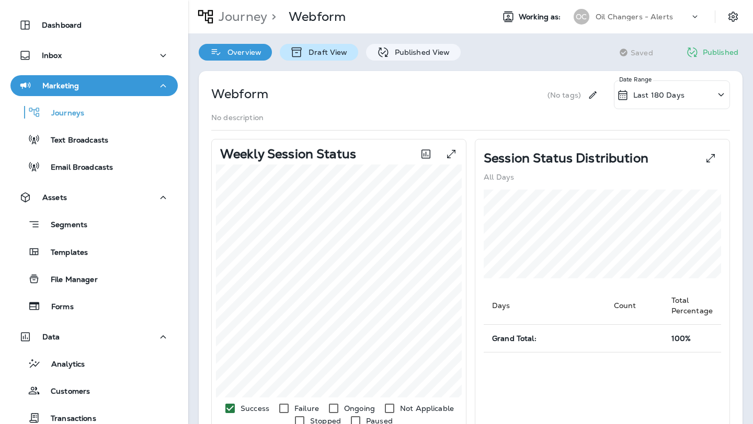
click at [315, 57] on div "Draft View" at bounding box center [319, 52] width 78 height 17
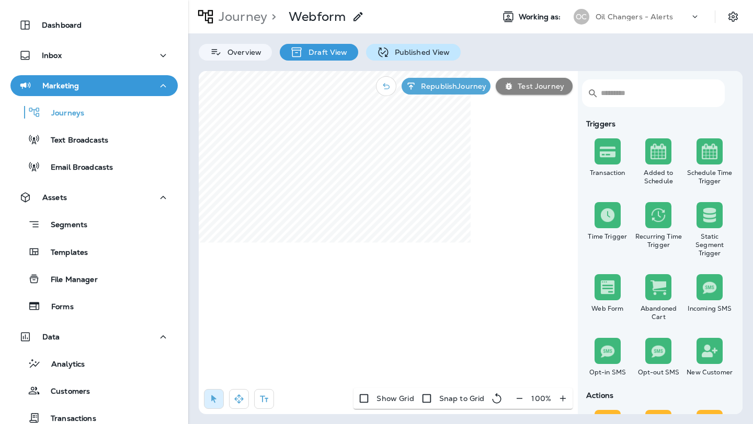
click at [424, 55] on p "Published View" at bounding box center [419, 52] width 61 height 8
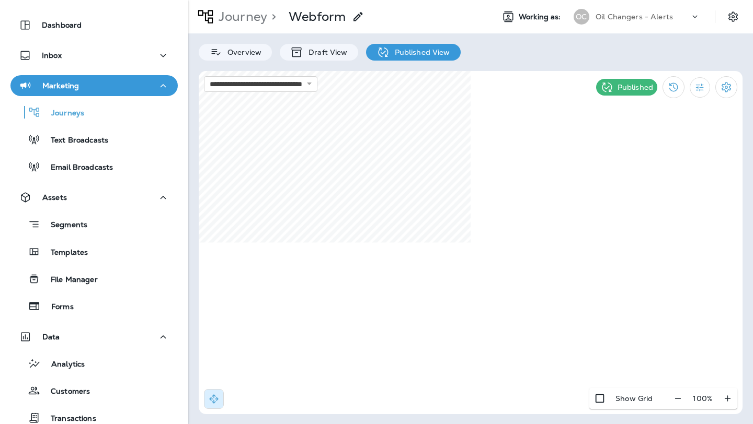
select select "*"
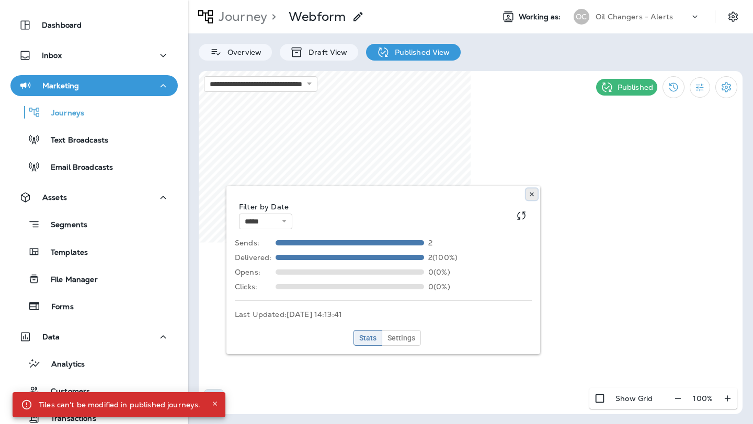
click at [530, 191] on button at bounding box center [531, 194] width 11 height 11
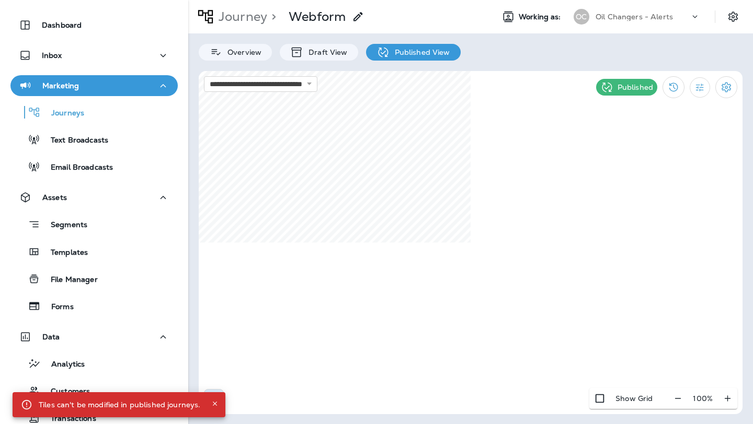
select select "*******"
click at [494, 268] on button at bounding box center [492, 271] width 11 height 11
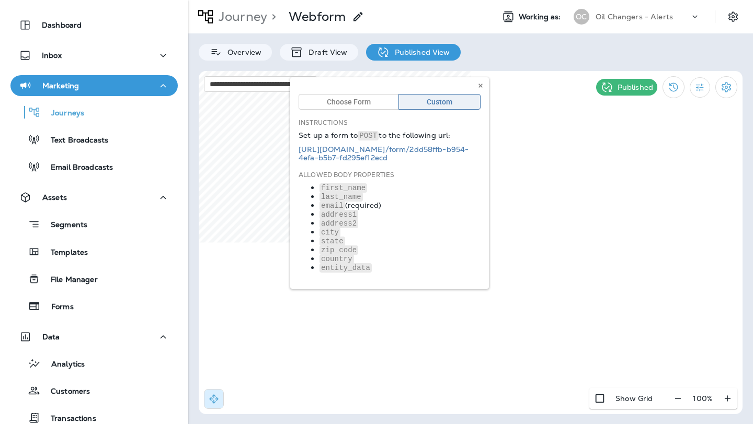
click at [372, 101] on div "Choose Form Custom Instructions Set up a form to POST to the following url: [UR…" at bounding box center [389, 183] width 199 height 212
click at [481, 83] on icon at bounding box center [480, 86] width 6 height 6
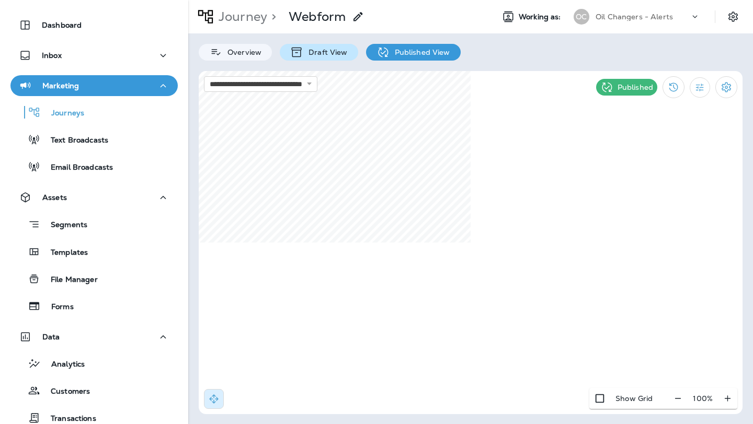
click at [330, 52] on p "Draft View" at bounding box center [325, 52] width 44 height 8
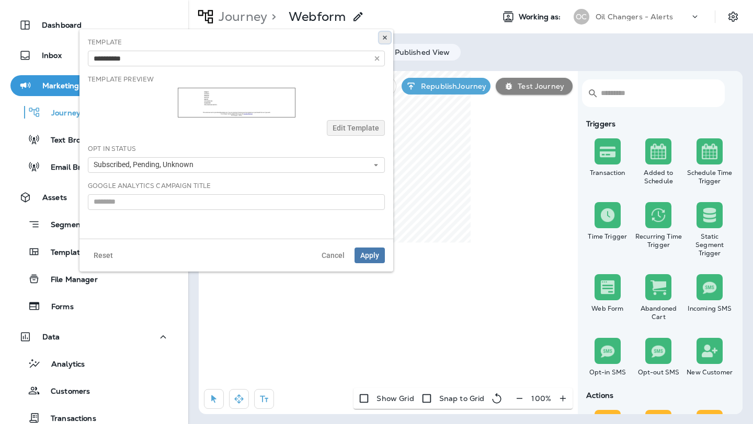
click at [384, 39] on icon at bounding box center [385, 37] width 6 height 6
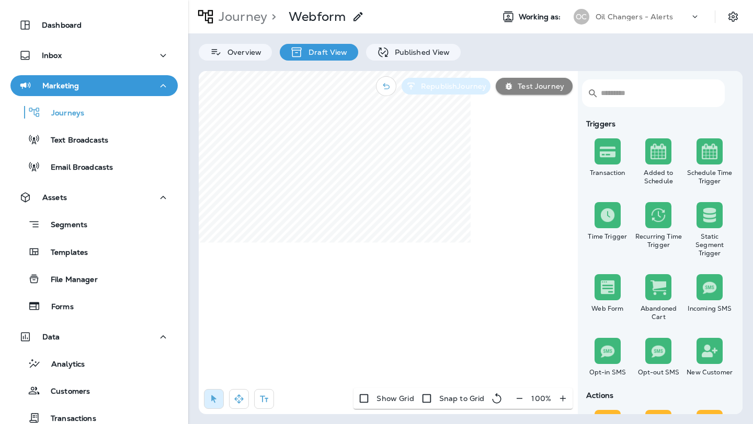
click at [449, 86] on p "Republish Journey" at bounding box center [452, 86] width 70 height 8
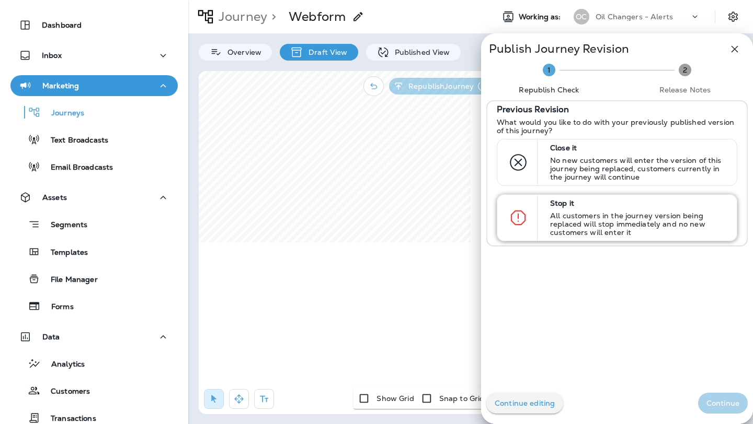
click at [567, 219] on p "All customers in the journey version being replaced will stop immediately and n…" at bounding box center [638, 224] width 177 height 25
click at [727, 399] on p "Continue" at bounding box center [722, 403] width 33 height 8
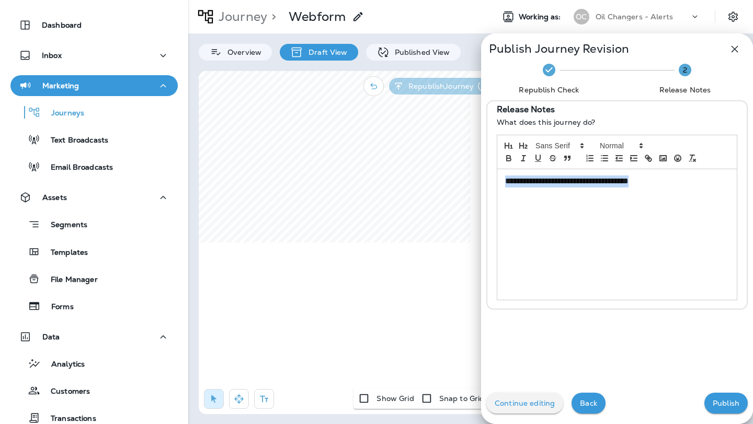
drag, startPoint x: 666, startPoint y: 182, endPoint x: 484, endPoint y: 180, distance: 181.9
click at [484, 180] on div "**********" at bounding box center [617, 205] width 272 height 210
click at [611, 182] on p "**********" at bounding box center [614, 180] width 218 height 9
click at [658, 181] on p "**********" at bounding box center [614, 180] width 218 height 9
click at [726, 405] on p "Publish" at bounding box center [725, 403] width 27 height 8
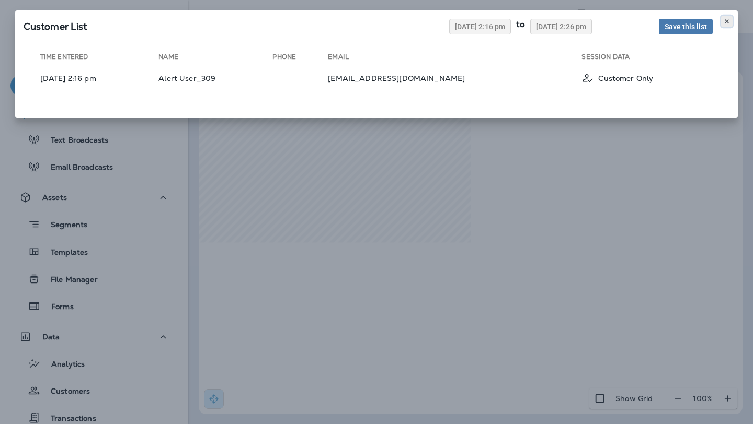
click at [724, 20] on icon at bounding box center [726, 21] width 6 height 6
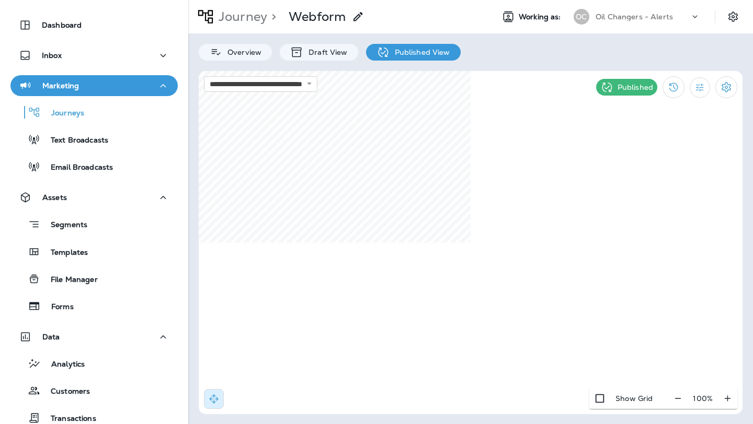
select select "*"
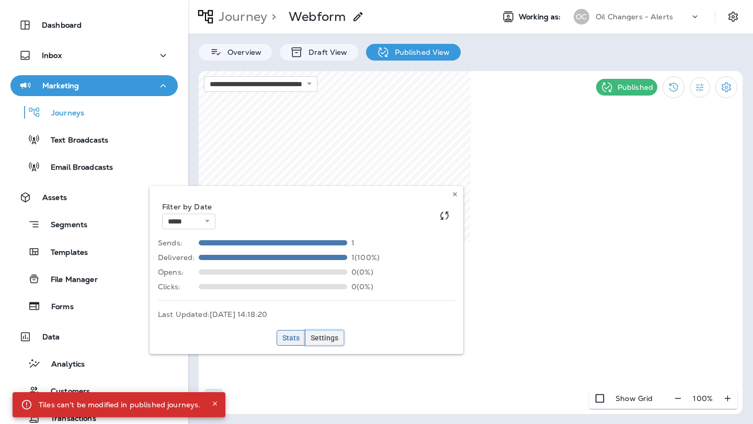
click at [318, 337] on span "Settings" at bounding box center [324, 337] width 28 height 7
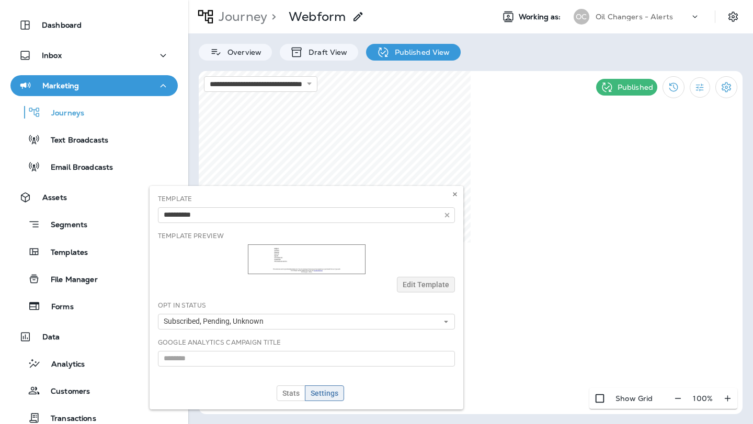
click at [406, 279] on div "Template Test Email Test Email 123 Template Preview Edit Template Opt In Status…" at bounding box center [306, 298] width 314 height 224
click at [407, 284] on div "Template Test Email Test Email 123 Template Preview Edit Template Opt In Status…" at bounding box center [306, 298] width 314 height 224
click at [416, 287] on div "Template Test Email Test Email 123 Template Preview Edit Template Opt In Status…" at bounding box center [306, 298] width 314 height 224
click at [457, 193] on icon at bounding box center [455, 194] width 6 height 6
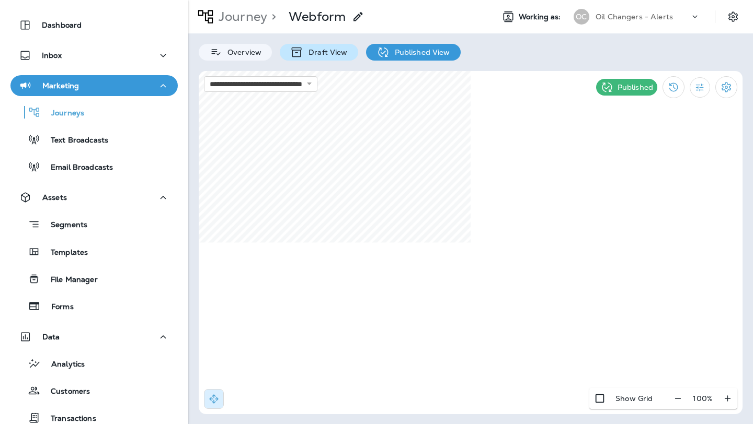
click at [309, 49] on p "Draft View" at bounding box center [325, 52] width 44 height 8
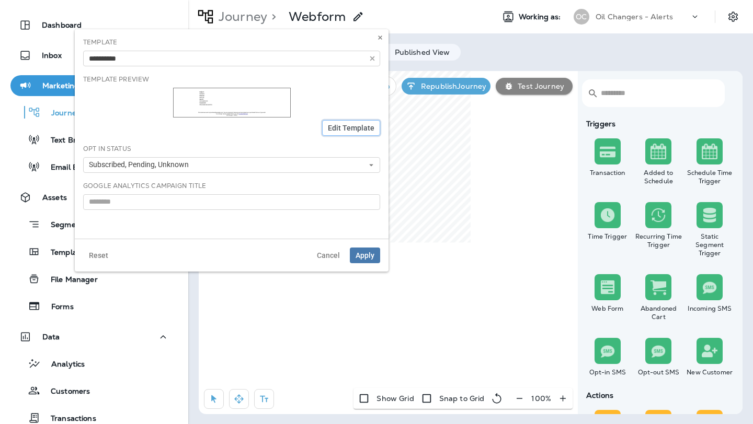
click at [336, 130] on span "Edit Template" at bounding box center [351, 127] width 47 height 7
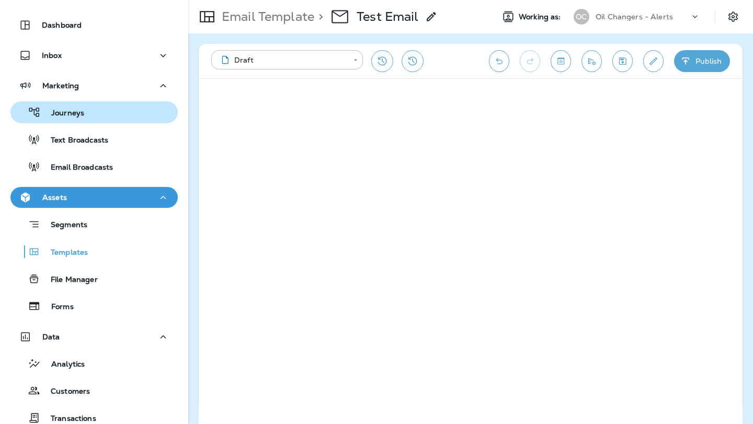
click at [130, 115] on div "Journeys" at bounding box center [94, 113] width 159 height 16
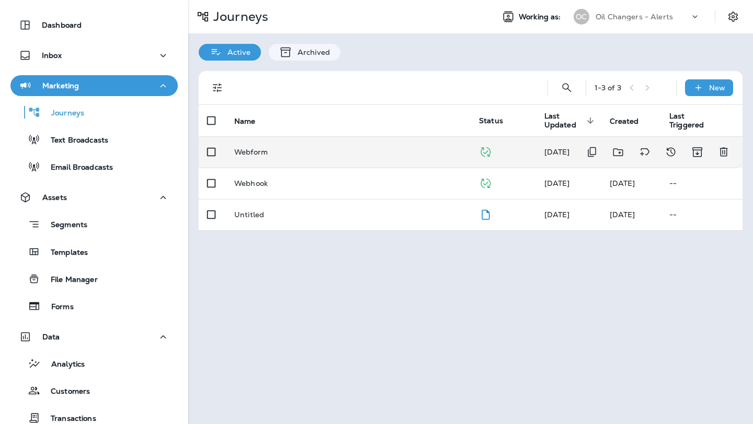
click at [251, 151] on p "Webform" at bounding box center [250, 152] width 33 height 8
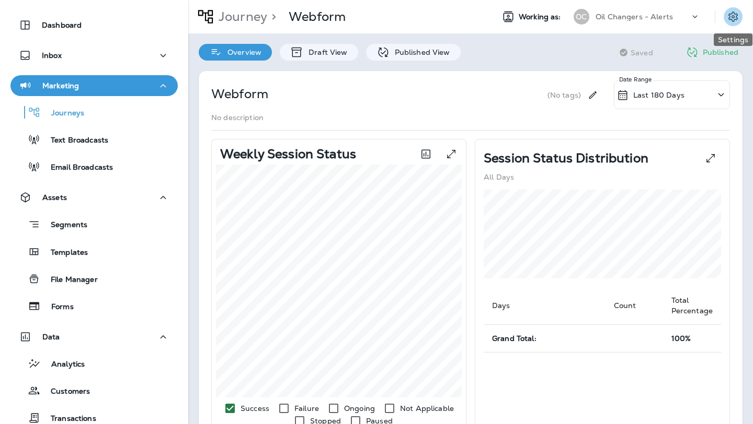
click at [735, 22] on icon "Settings" at bounding box center [732, 16] width 13 height 13
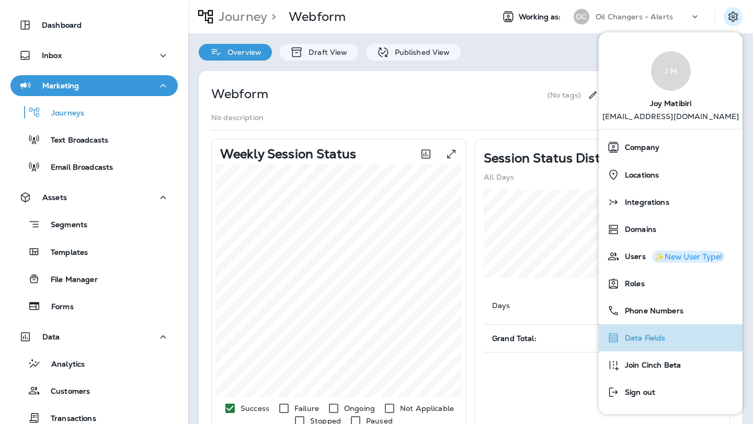
click at [681, 341] on div "Data Fields" at bounding box center [670, 338] width 135 height 21
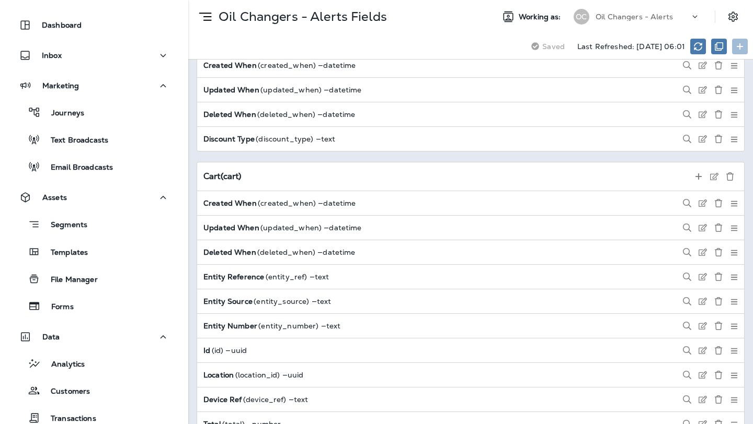
scroll to position [3646, 0]
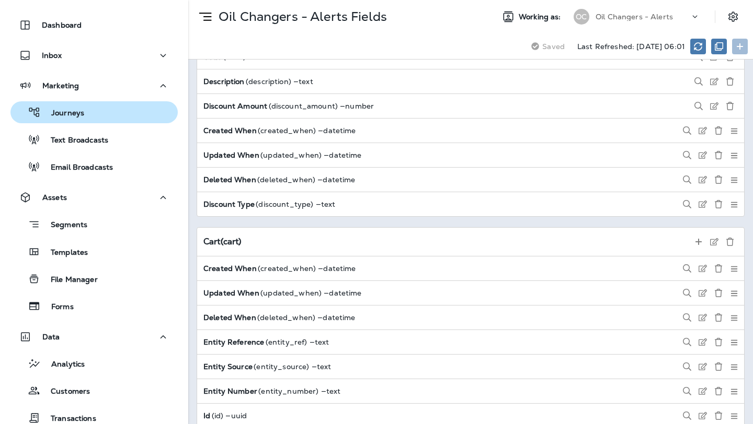
click at [121, 107] on div "Journeys" at bounding box center [94, 113] width 159 height 16
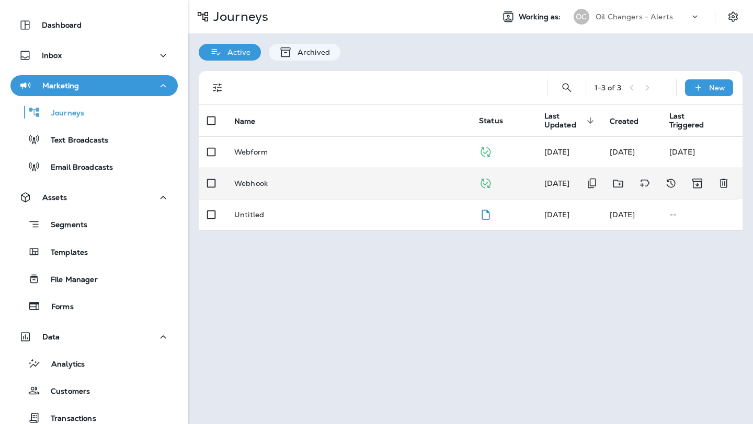
click at [259, 180] on p "Webhook" at bounding box center [250, 183] width 33 height 8
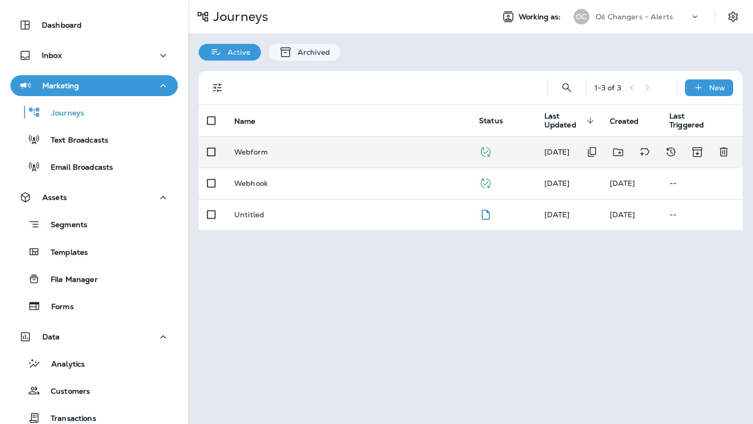
click at [257, 150] on p "Webform" at bounding box center [250, 152] width 33 height 8
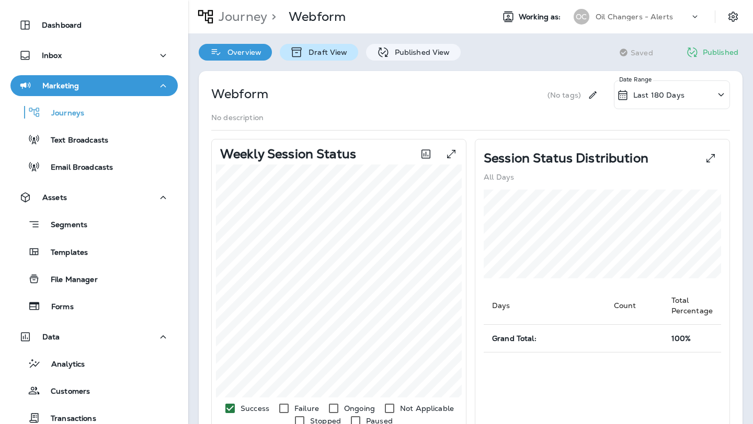
click at [322, 54] on p "Draft View" at bounding box center [325, 52] width 44 height 8
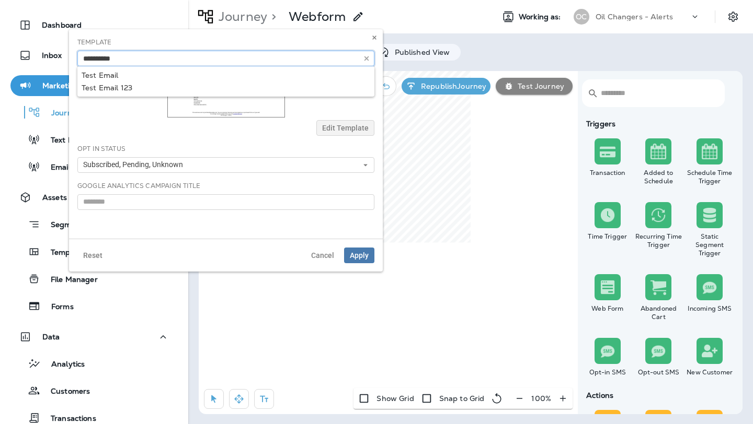
drag, startPoint x: 117, startPoint y: 58, endPoint x: 74, endPoint y: 56, distance: 43.4
click at [74, 56] on div "Template Test Email Test Email 123 Template Preview Edit Template Opt In Status…" at bounding box center [226, 134] width 314 height 210
type input "*"
type input "**********"
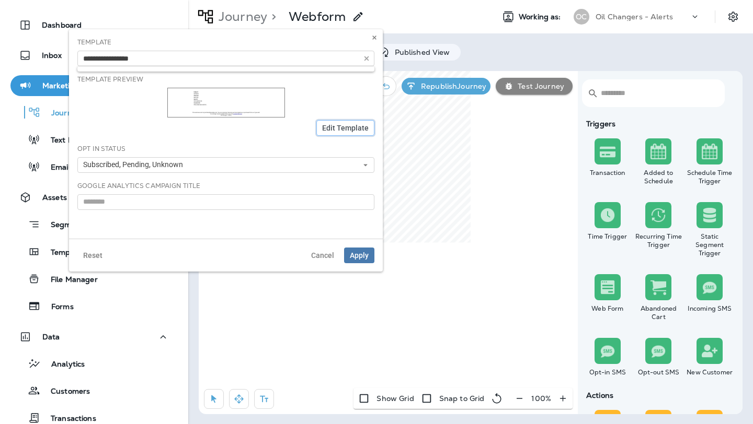
click at [361, 128] on span "Edit Template" at bounding box center [345, 127] width 47 height 7
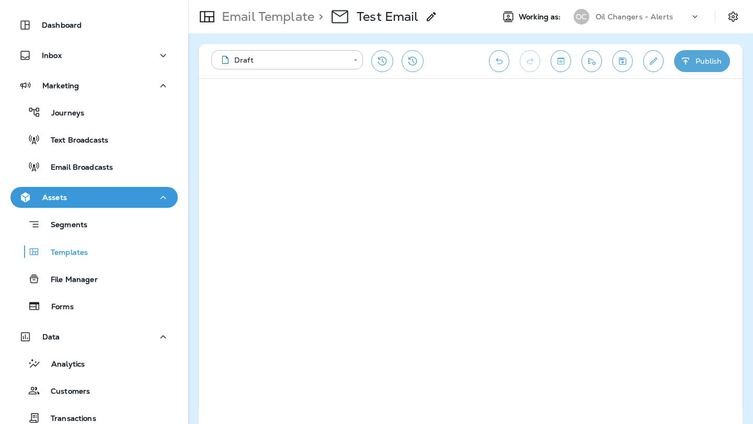
click at [698, 64] on button "Publish" at bounding box center [702, 61] width 56 height 22
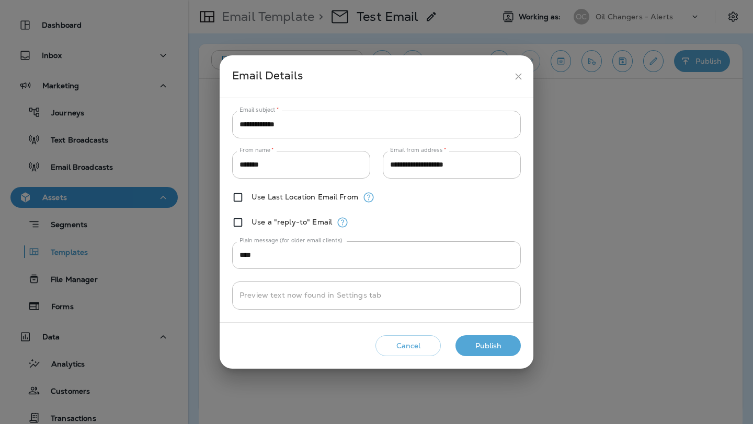
click at [491, 342] on button "Publish" at bounding box center [487, 346] width 65 height 21
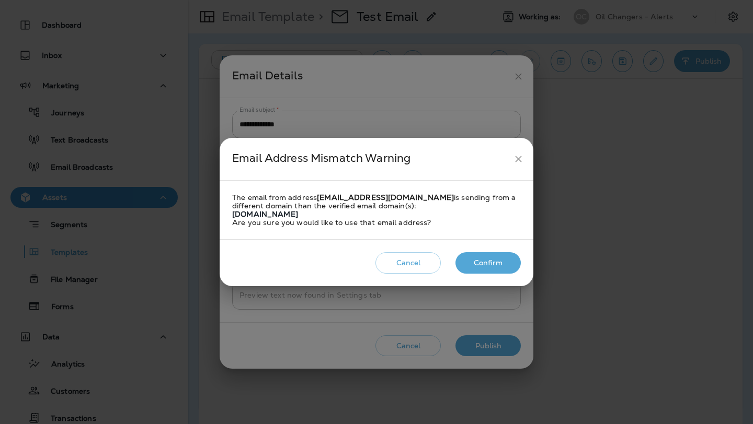
click at [488, 260] on button "Confirm" at bounding box center [487, 262] width 65 height 21
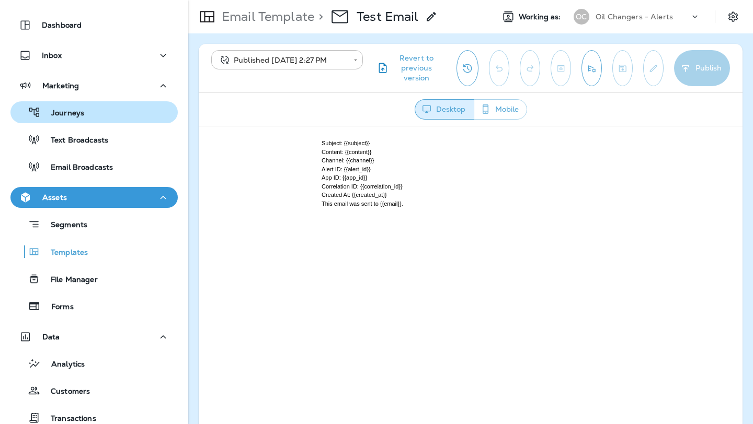
click at [64, 117] on p "Journeys" at bounding box center [62, 114] width 43 height 10
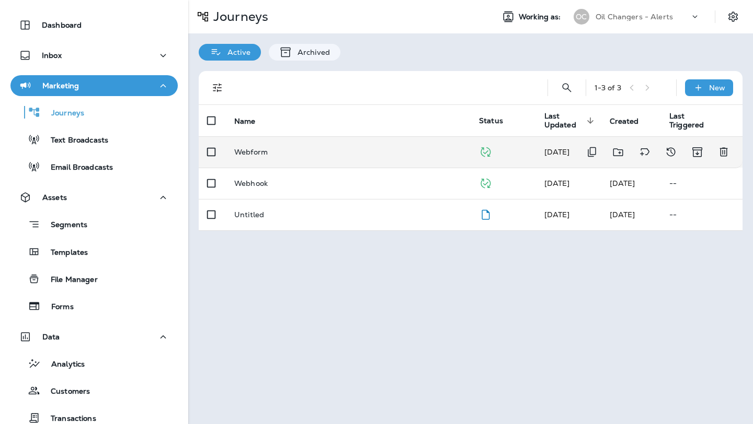
click at [255, 155] on p "Webform" at bounding box center [250, 152] width 33 height 8
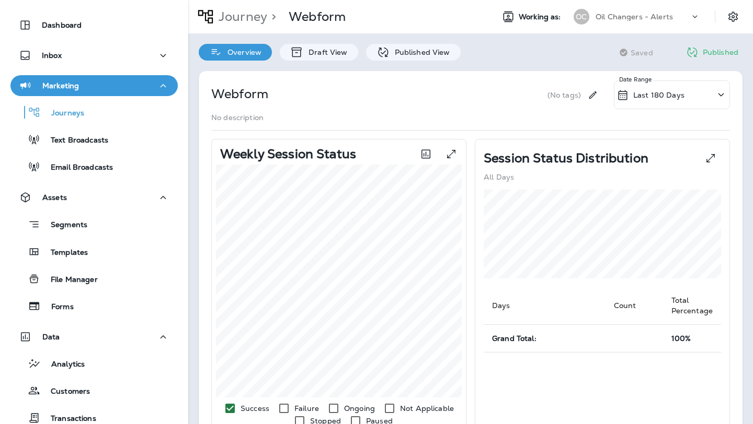
click at [317, 61] on div "Webform (No tags) Last 180 Days Date Range No description Weekly Session Status…" at bounding box center [470, 415] width 564 height 709
click at [320, 55] on p "Draft View" at bounding box center [325, 52] width 44 height 8
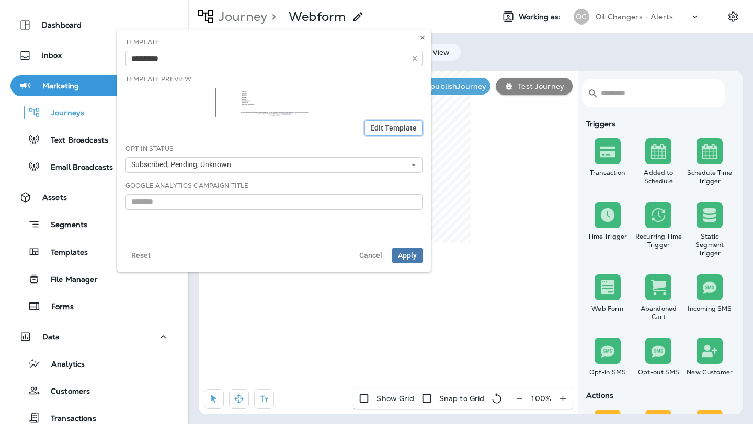
click at [393, 122] on button "Edit Template" at bounding box center [393, 128] width 58 height 16
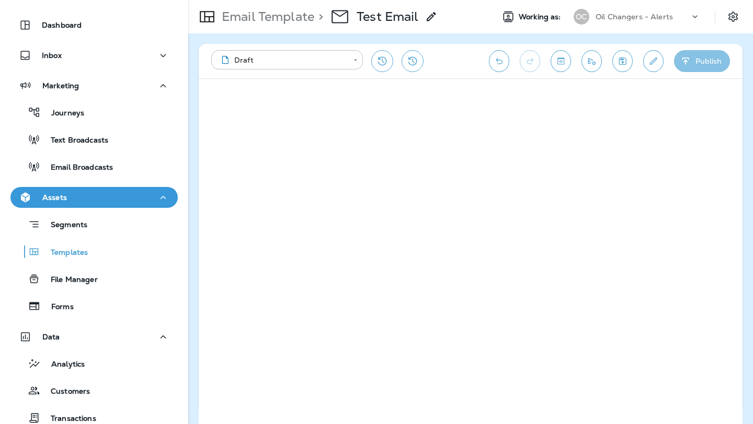
click at [699, 61] on button "Publish" at bounding box center [702, 61] width 56 height 22
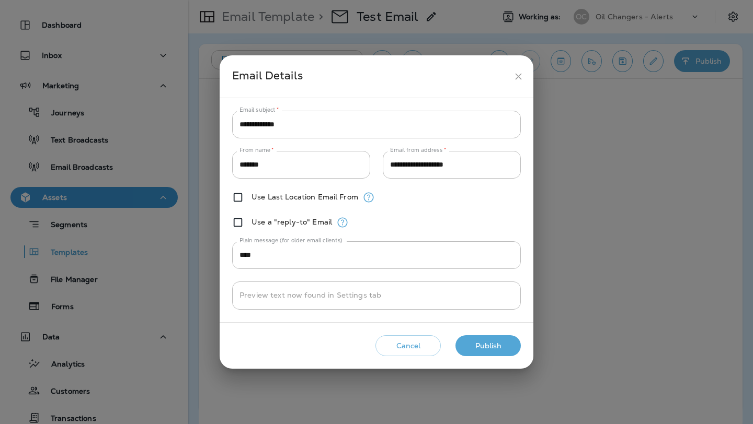
click at [507, 342] on button "Publish" at bounding box center [487, 346] width 65 height 21
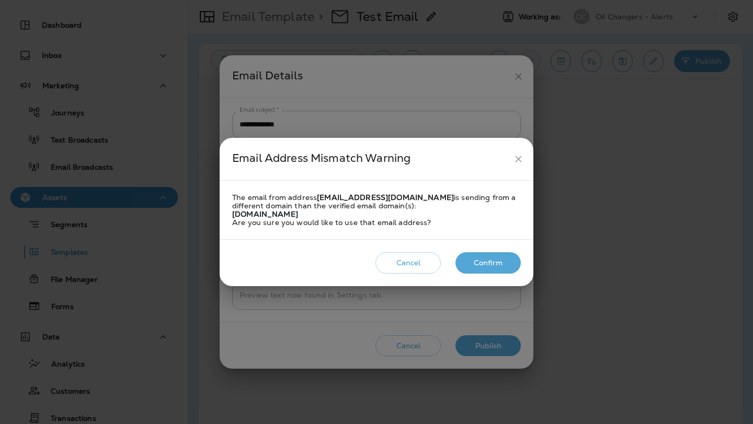
click at [494, 263] on button "Confirm" at bounding box center [487, 262] width 65 height 21
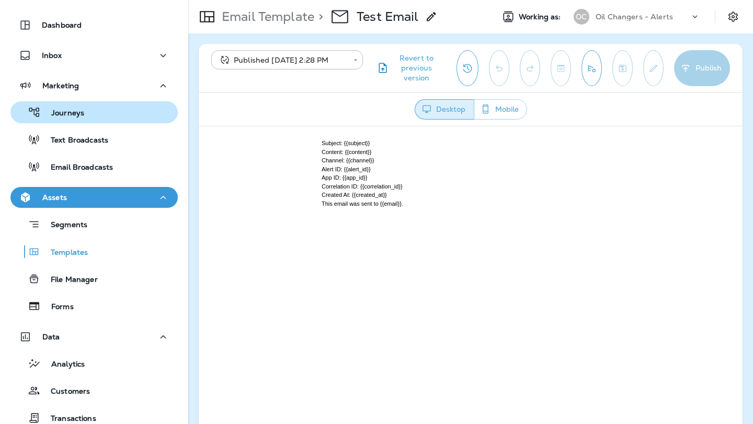
click at [88, 110] on div "Journeys" at bounding box center [94, 113] width 159 height 16
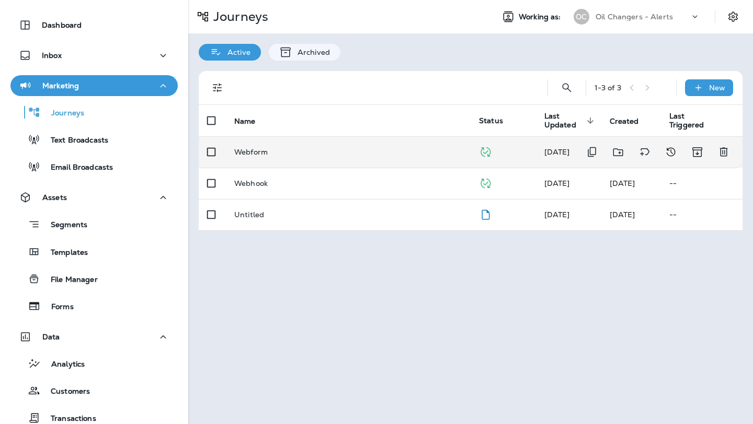
click at [255, 153] on p "Webform" at bounding box center [250, 152] width 33 height 8
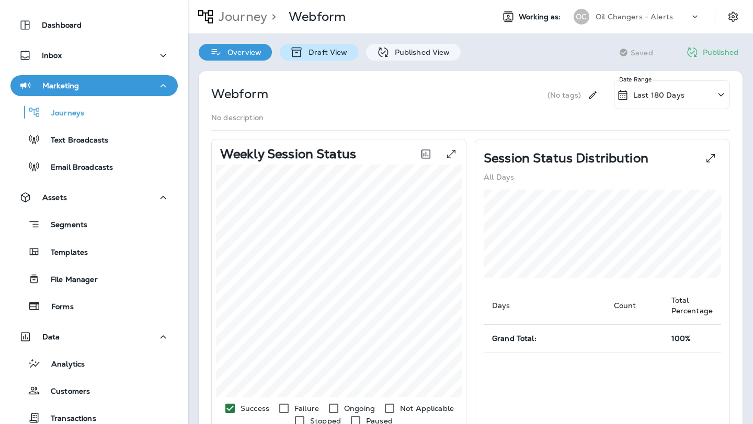
click at [321, 55] on p "Draft View" at bounding box center [325, 52] width 44 height 8
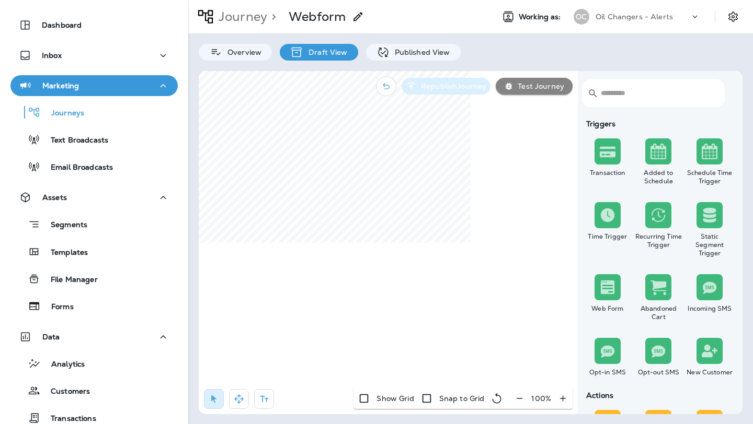
click at [453, 87] on p "Republish Journey" at bounding box center [452, 86] width 70 height 8
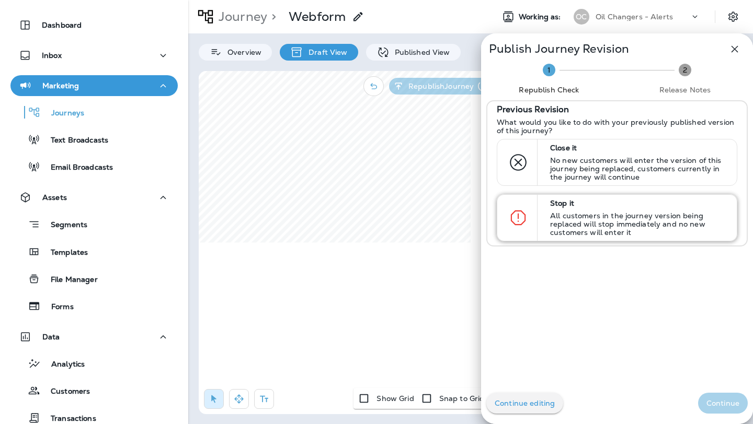
click at [581, 203] on p "Stop it" at bounding box center [638, 203] width 177 height 8
click at [731, 405] on p "Continue" at bounding box center [722, 403] width 33 height 8
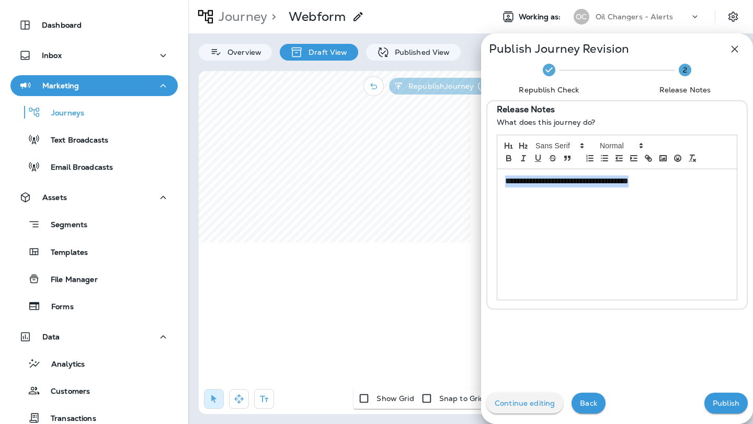
drag, startPoint x: 665, startPoint y: 183, endPoint x: 508, endPoint y: 183, distance: 156.8
click at [508, 183] on p "**********" at bounding box center [614, 182] width 218 height 12
click at [723, 405] on p "Publish" at bounding box center [725, 403] width 27 height 8
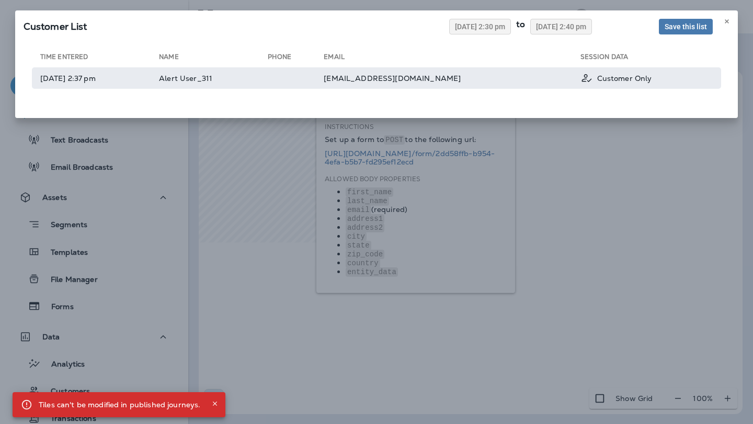
click at [235, 85] on td "Alert User_311" at bounding box center [213, 77] width 109 height 21
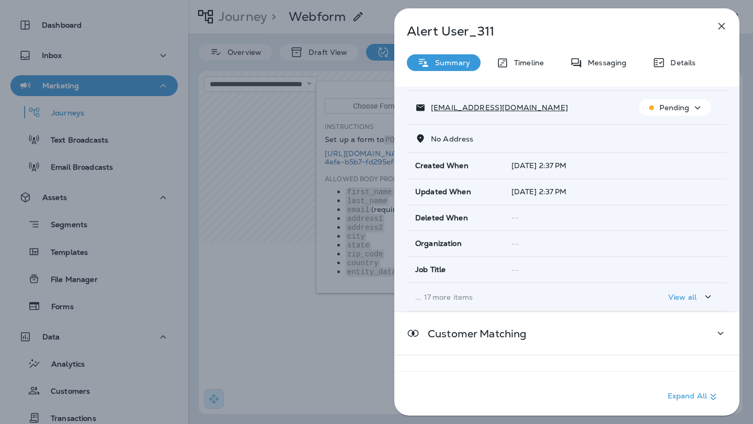
scroll to position [120, 0]
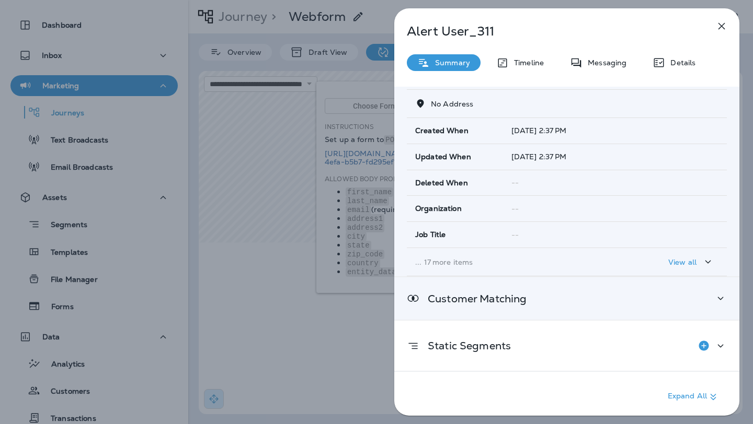
click at [477, 303] on p "Customer Matching" at bounding box center [472, 299] width 107 height 8
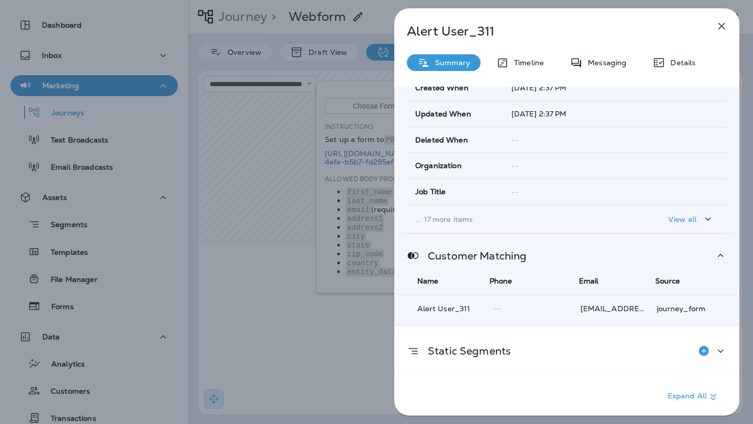
scroll to position [168, 0]
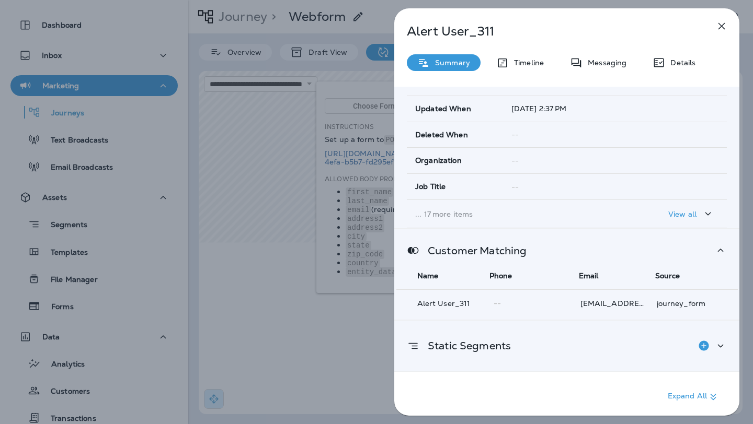
click at [492, 343] on p "Static Segments" at bounding box center [464, 346] width 91 height 8
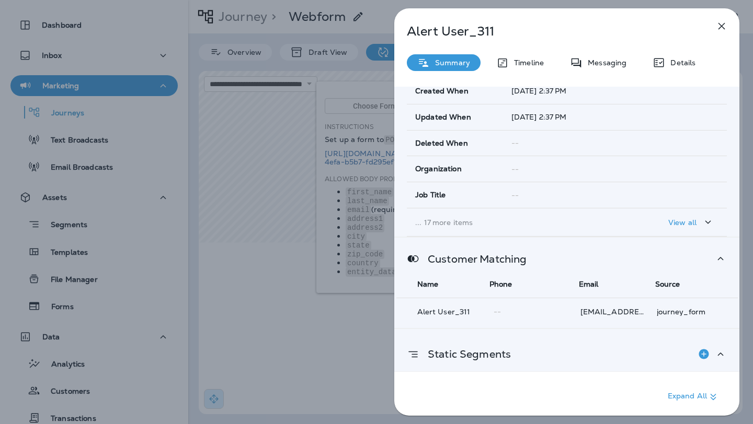
scroll to position [157, 0]
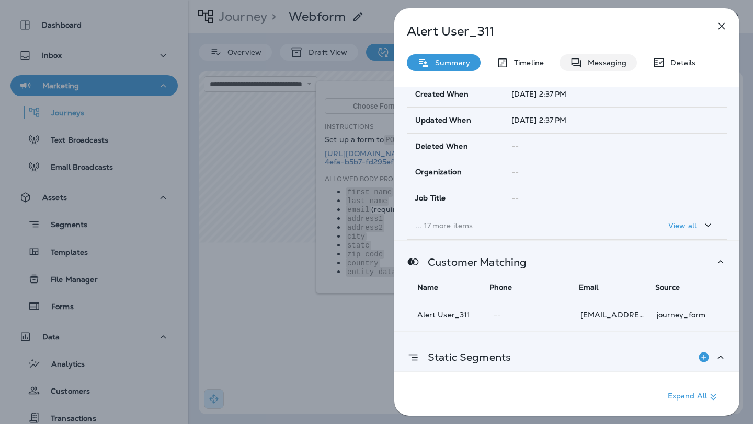
click at [602, 65] on p "Messaging" at bounding box center [604, 63] width 44 height 8
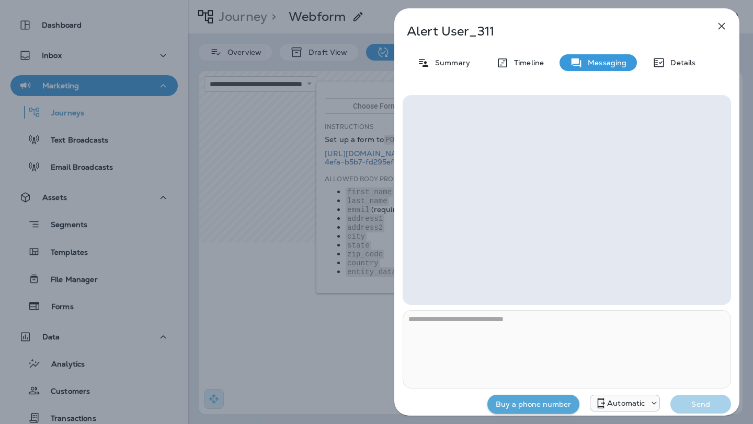
click at [552, 192] on div at bounding box center [566, 200] width 328 height 210
click at [511, 64] on p "Timeline" at bounding box center [526, 63] width 35 height 8
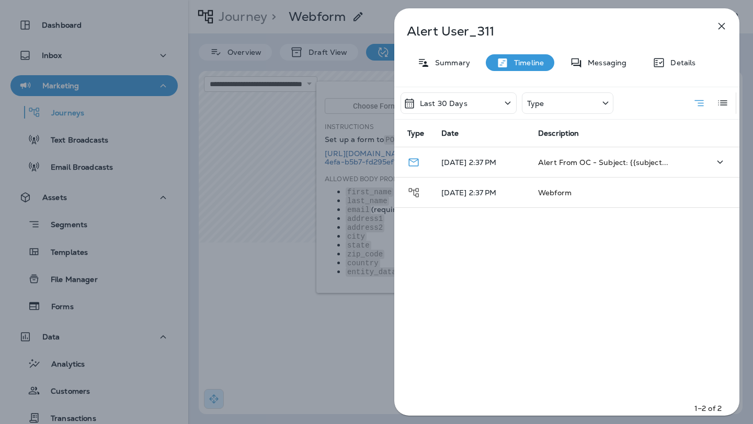
click at [586, 167] on td "Alert From OC - Subject: {{subject..." at bounding box center [605, 162] width 153 height 30
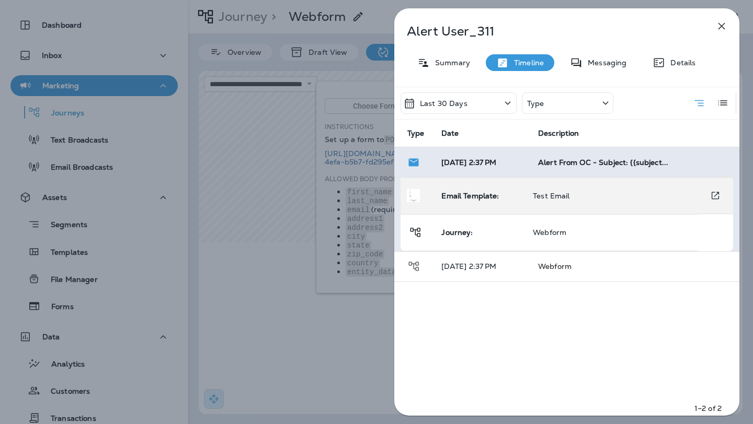
click at [546, 189] on td "Test Email" at bounding box center [610, 196] width 173 height 37
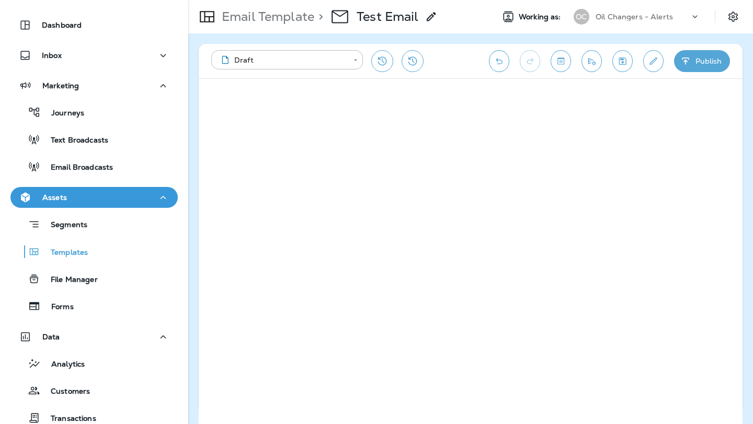
click at [703, 56] on button "Publish" at bounding box center [702, 61] width 56 height 22
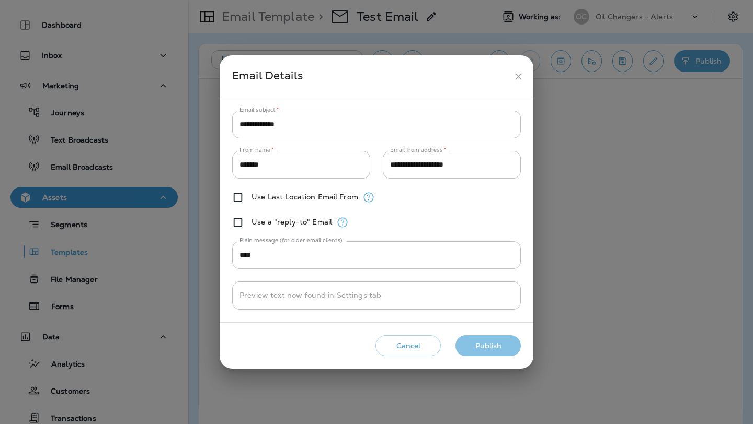
click at [488, 344] on button "Publish" at bounding box center [487, 346] width 65 height 21
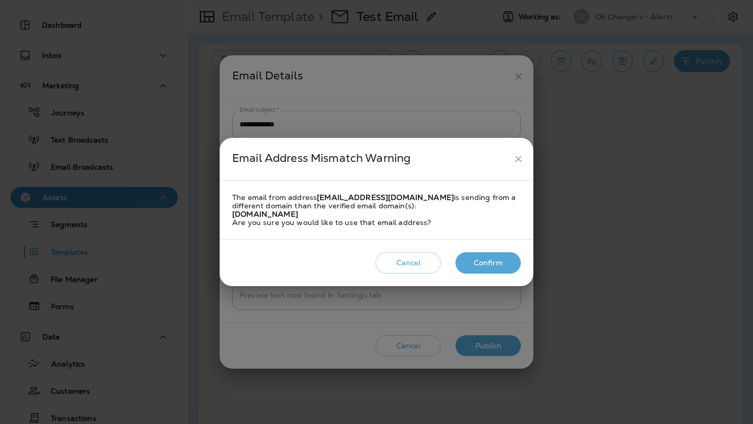
click at [494, 261] on button "Confirm" at bounding box center [487, 262] width 65 height 21
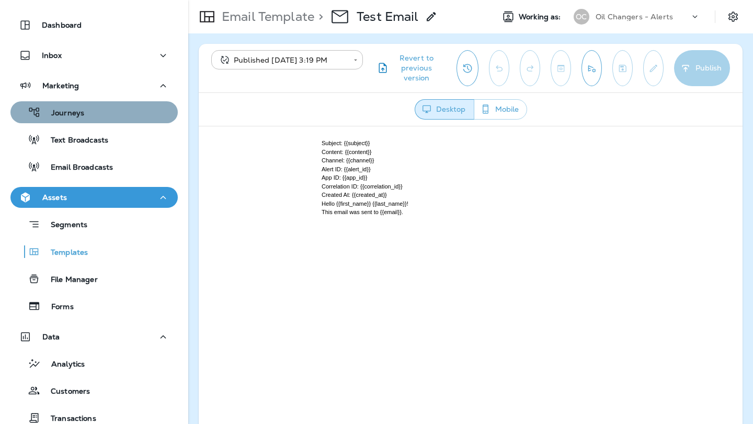
click at [112, 111] on div "Journeys" at bounding box center [94, 113] width 159 height 16
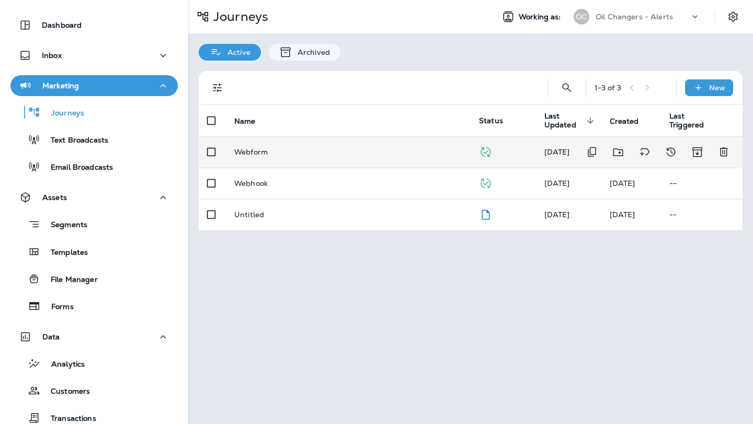
click at [257, 150] on p "Webform" at bounding box center [250, 152] width 33 height 8
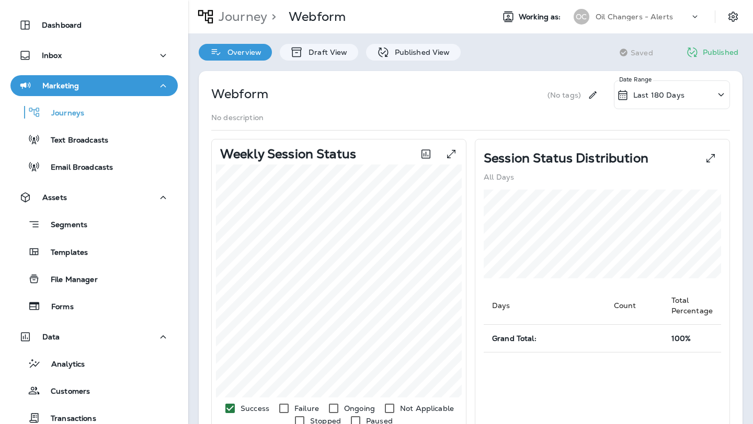
scroll to position [20, 0]
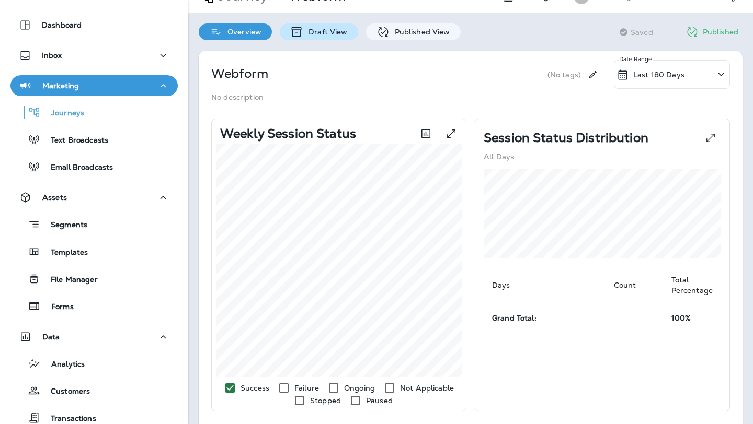
click at [308, 30] on p "Draft View" at bounding box center [325, 32] width 44 height 8
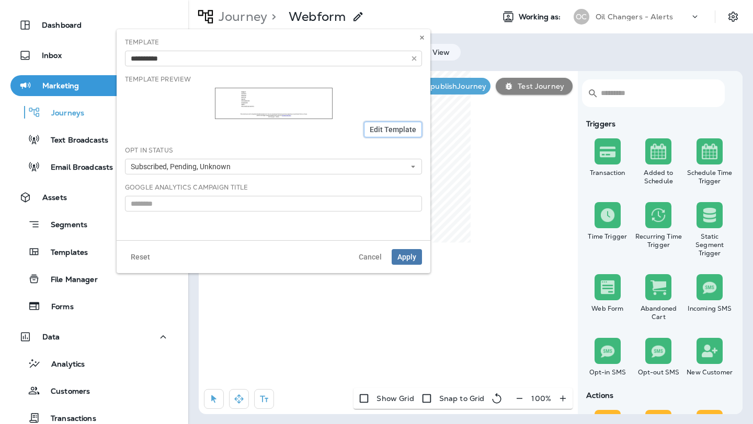
click at [386, 123] on button "Edit Template" at bounding box center [393, 130] width 58 height 16
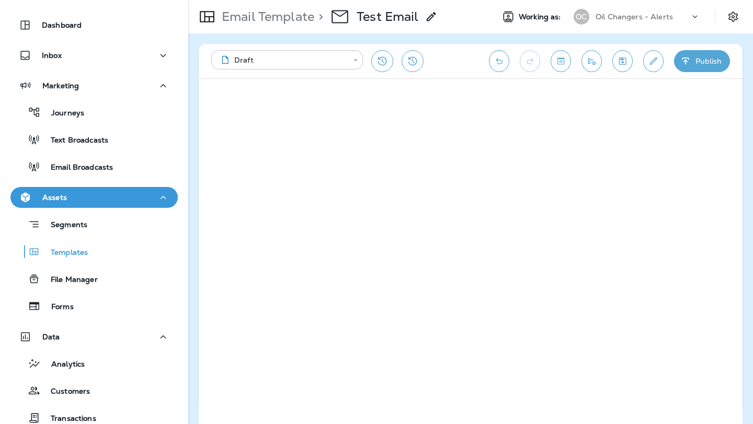
click at [354, 0] on body "**********" at bounding box center [376, 0] width 753 height 0
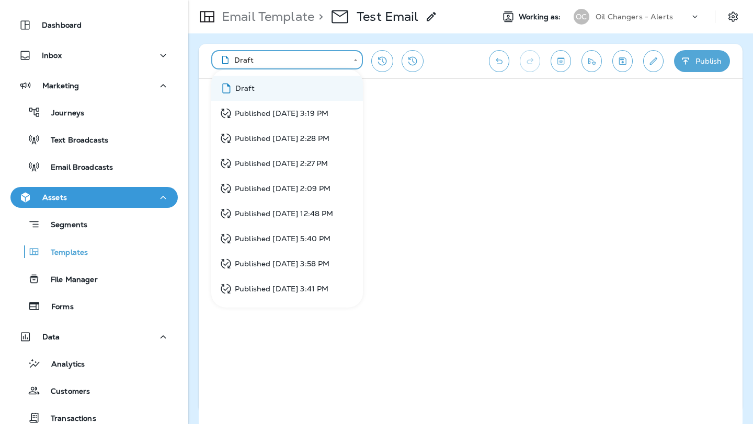
click at [74, 114] on div at bounding box center [376, 212] width 753 height 424
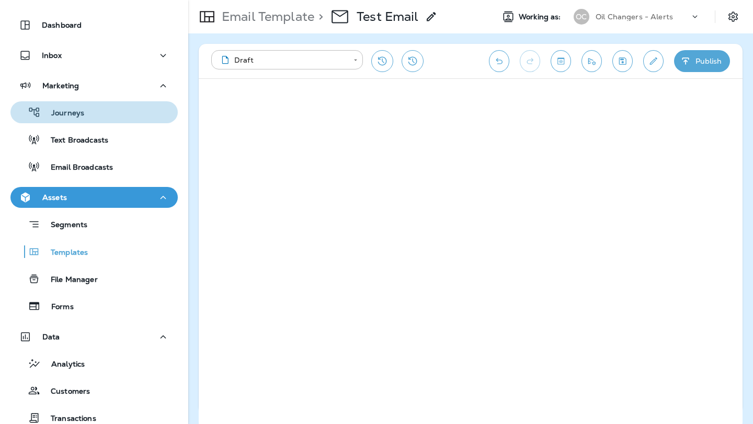
click at [74, 114] on p "Journeys" at bounding box center [62, 114] width 43 height 10
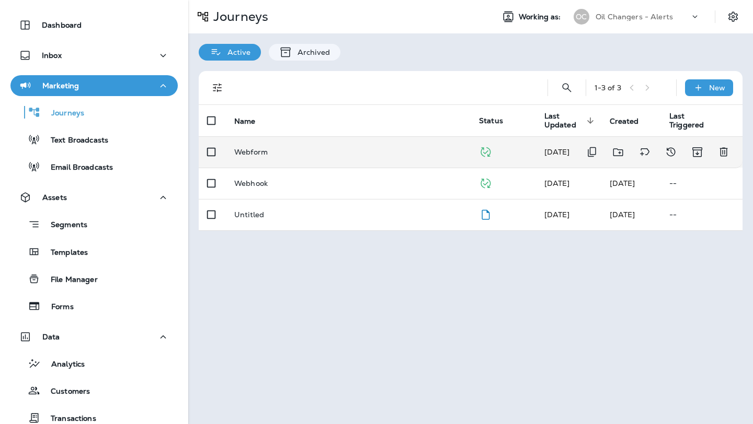
click at [255, 153] on p "Webform" at bounding box center [250, 152] width 33 height 8
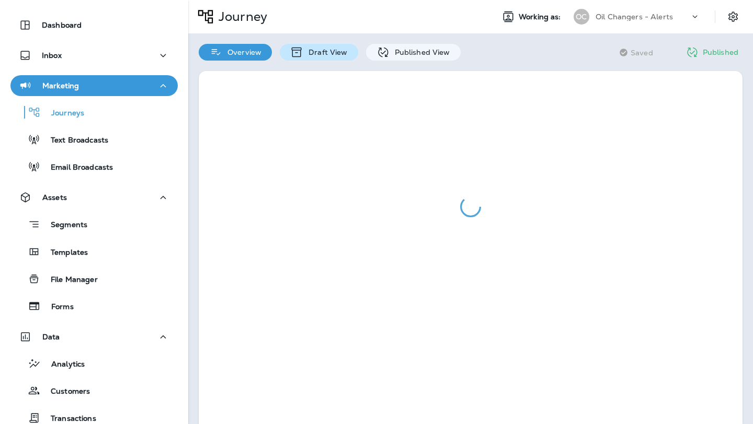
click at [317, 52] on p "Draft View" at bounding box center [325, 52] width 44 height 8
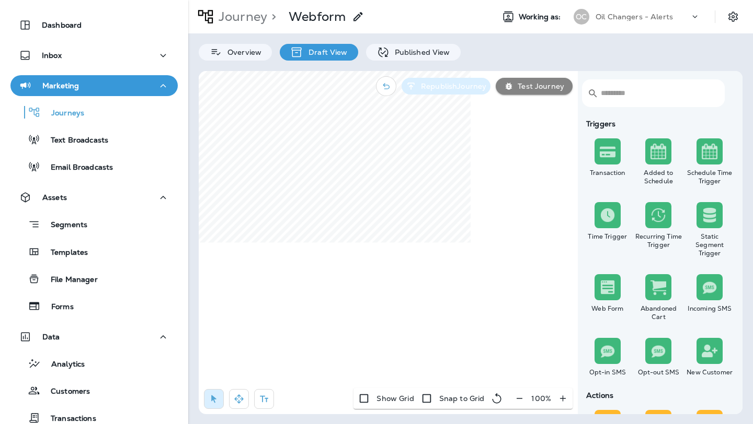
click at [447, 86] on p "Republish Journey" at bounding box center [452, 86] width 70 height 8
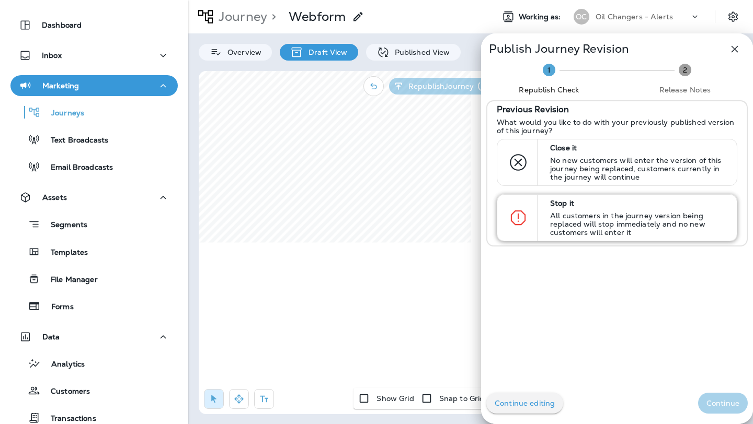
click at [604, 203] on p "Stop it" at bounding box center [638, 203] width 177 height 8
click at [717, 396] on button "Continue" at bounding box center [723, 403] width 50 height 21
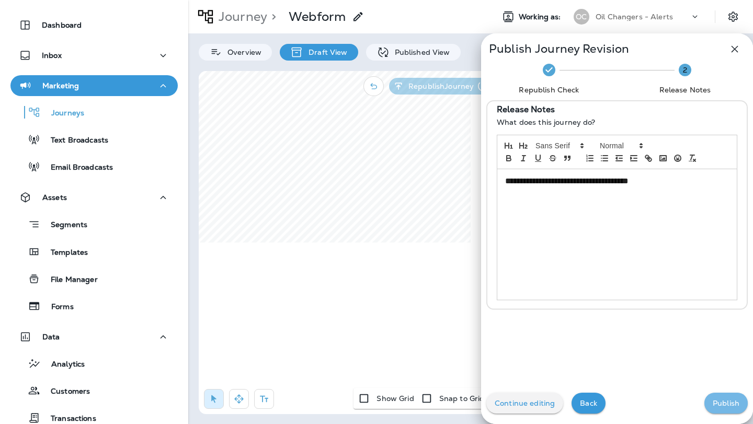
click at [717, 396] on button "Publish" at bounding box center [725, 403] width 43 height 21
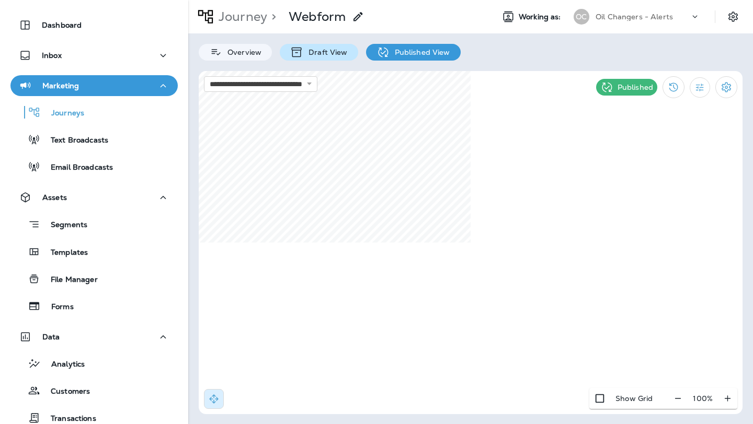
click at [326, 47] on div "Draft View" at bounding box center [319, 52] width 78 height 17
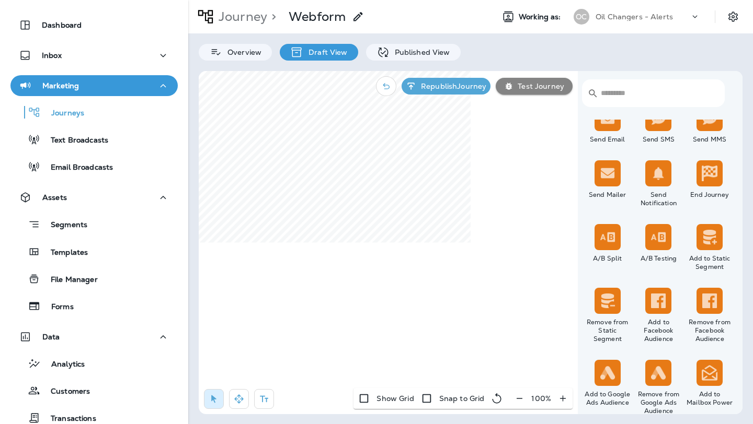
scroll to position [258, 0]
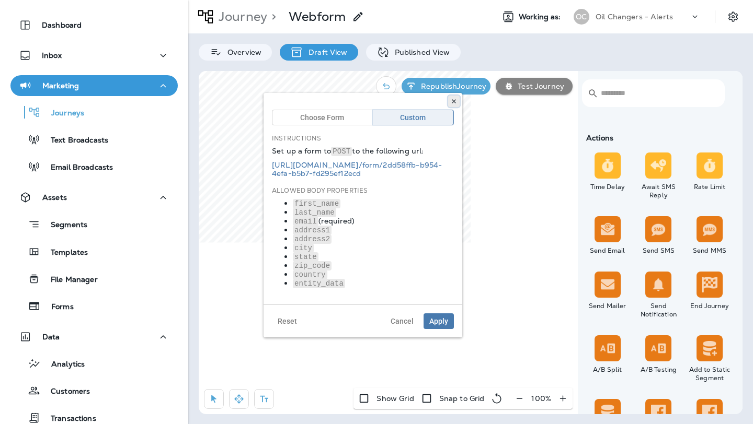
click at [454, 97] on button at bounding box center [453, 101] width 11 height 11
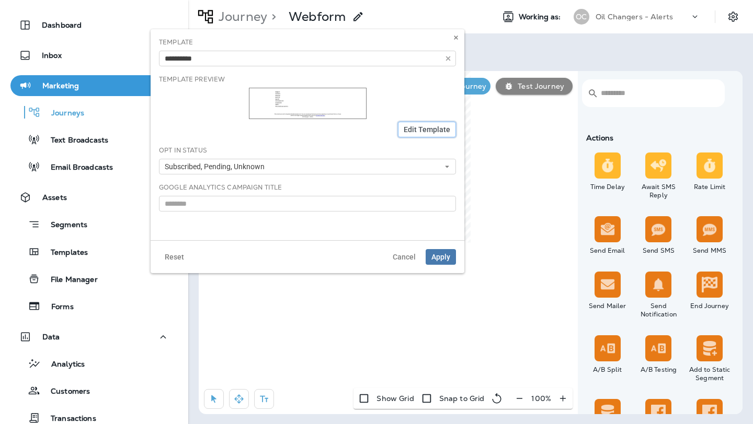
click at [432, 128] on span "Edit Template" at bounding box center [426, 129] width 47 height 7
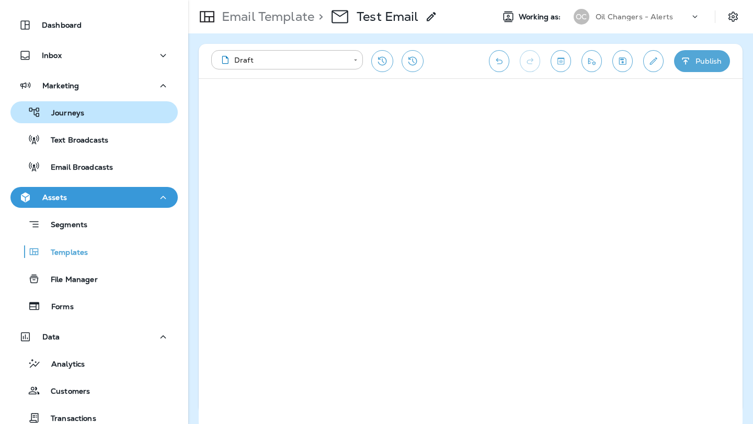
click at [149, 117] on div "Journeys" at bounding box center [94, 113] width 159 height 16
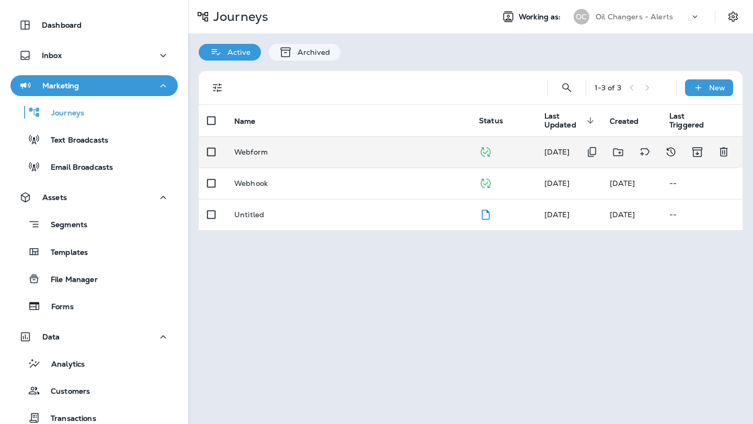
click at [253, 154] on p "Webform" at bounding box center [250, 152] width 33 height 8
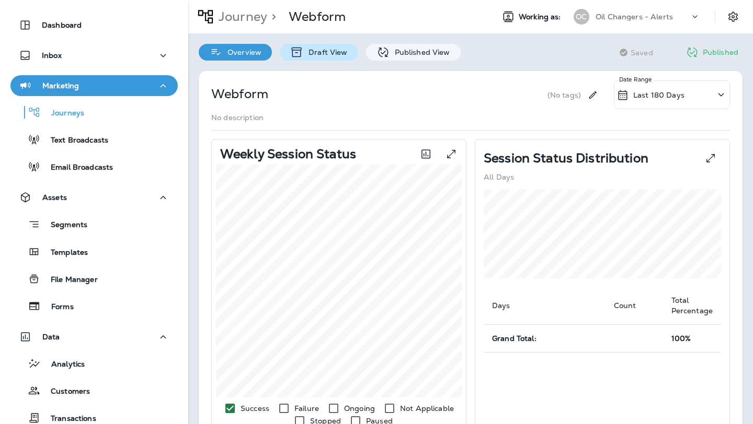
click at [314, 54] on p "Draft View" at bounding box center [325, 52] width 44 height 8
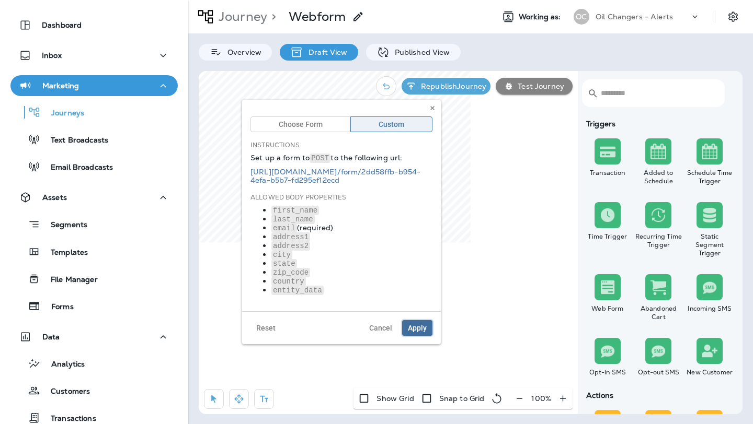
click at [420, 327] on span "Apply" at bounding box center [417, 328] width 19 height 7
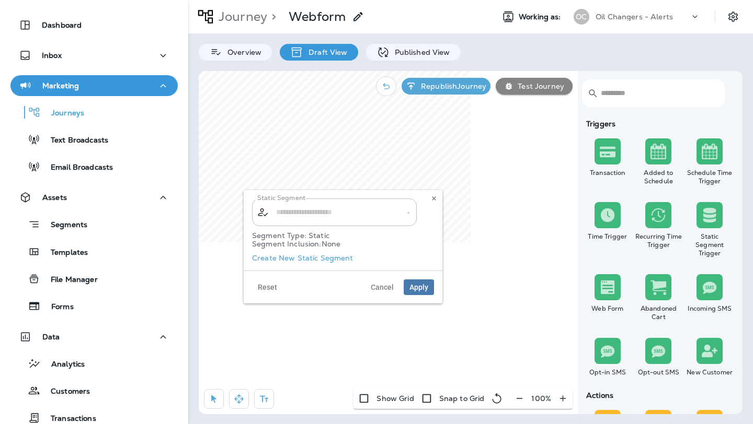
type input "**********"
click at [432, 200] on use at bounding box center [434, 199] width 4 height 4
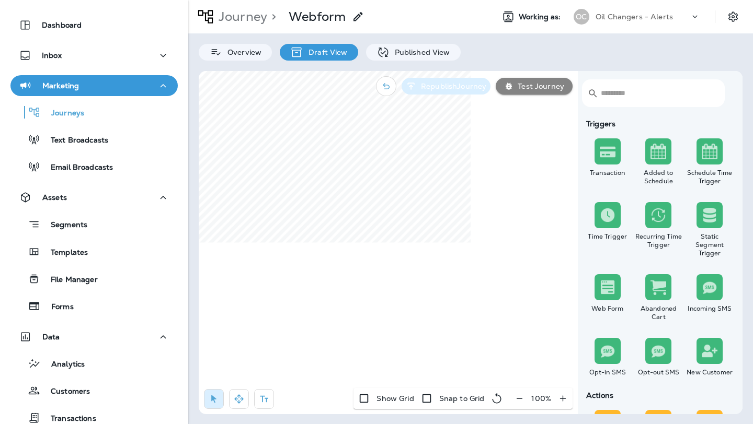
click at [442, 83] on p "Republish Journey" at bounding box center [452, 86] width 70 height 8
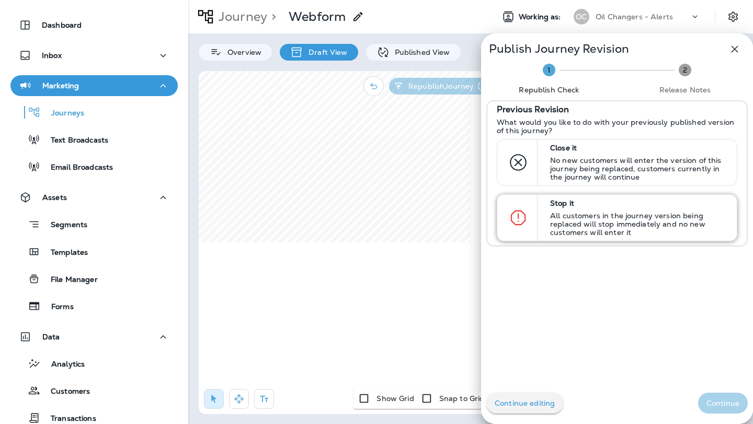
click at [556, 204] on p "Stop it" at bounding box center [638, 203] width 177 height 8
click at [736, 405] on p "Continue" at bounding box center [722, 403] width 33 height 8
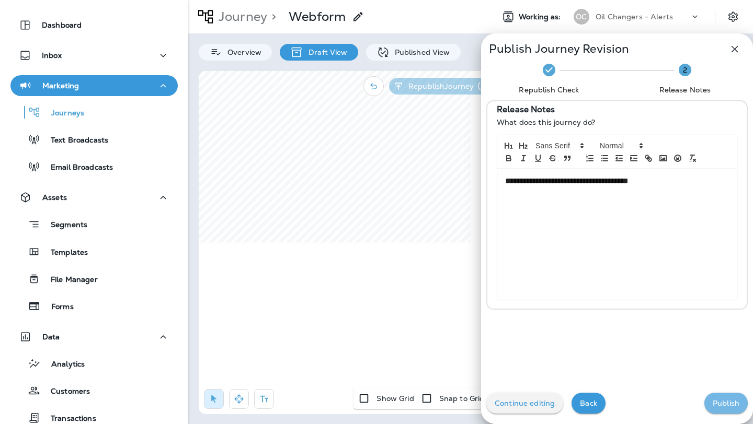
click at [733, 405] on p "Publish" at bounding box center [725, 403] width 27 height 8
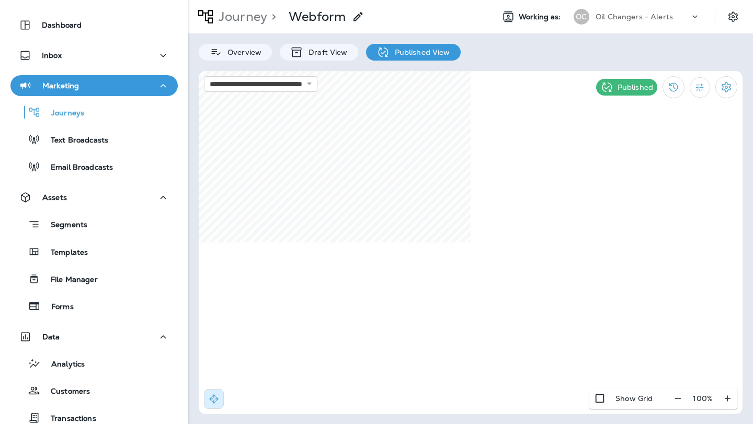
select select "*"
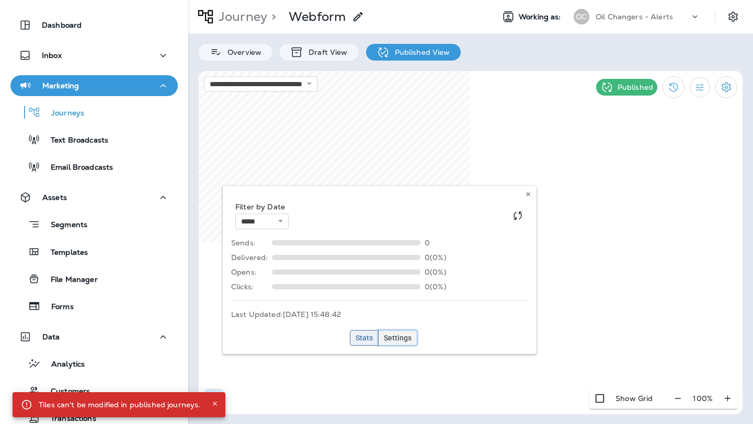
click at [394, 338] on span "Settings" at bounding box center [398, 337] width 28 height 7
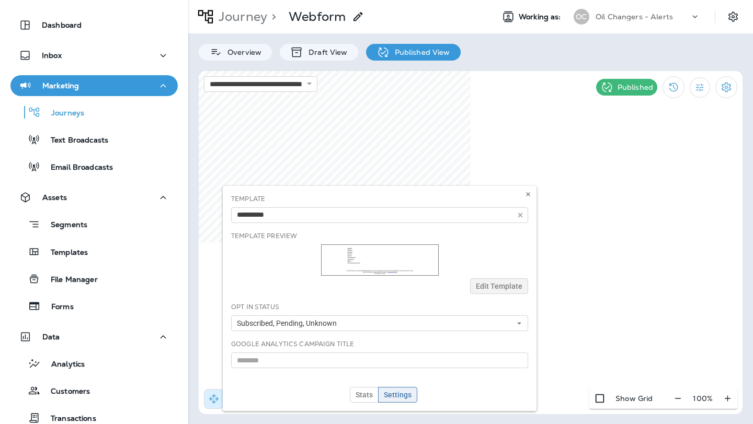
click at [495, 285] on div "Template Test Email Test Email 123 Template Preview Edit Template Opt In Status…" at bounding box center [380, 298] width 314 height 225
click at [387, 273] on div "Template Test Email Test Email 123 Template Preview Edit Template Opt In Status…" at bounding box center [380, 298] width 314 height 225
click at [386, 274] on div "Template Test Email Test Email 123 Template Preview Edit Template Opt In Status…" at bounding box center [380, 298] width 314 height 225
click at [338, 53] on p "Draft View" at bounding box center [325, 52] width 44 height 8
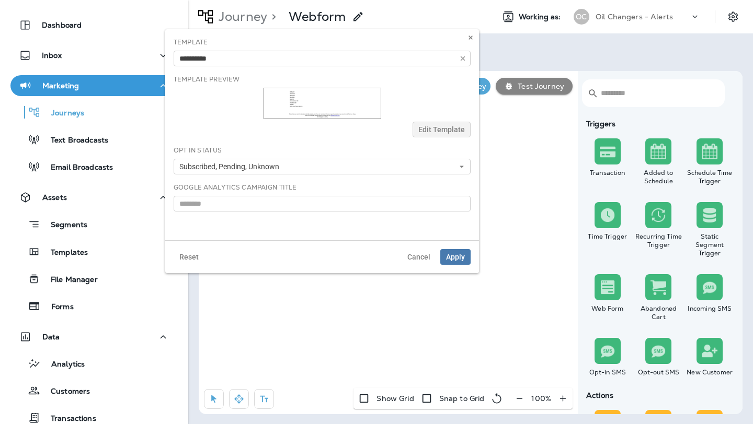
click at [317, 102] on img at bounding box center [322, 103] width 118 height 31
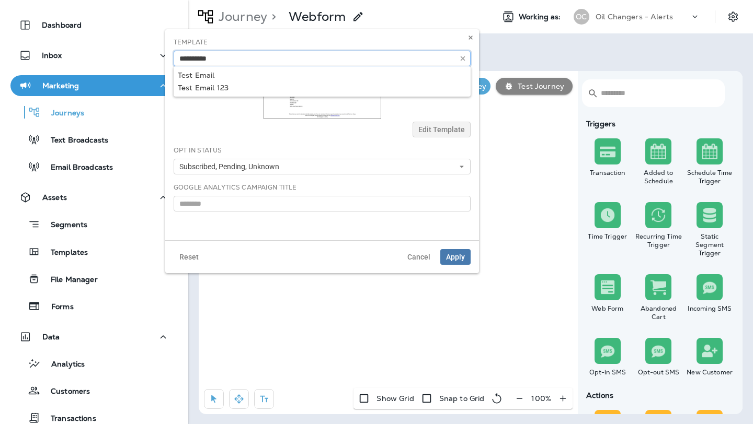
click at [368, 59] on input "text" at bounding box center [322, 59] width 297 height 16
click at [194, 59] on input "text" at bounding box center [322, 59] width 297 height 16
type input "*"
type input "**********"
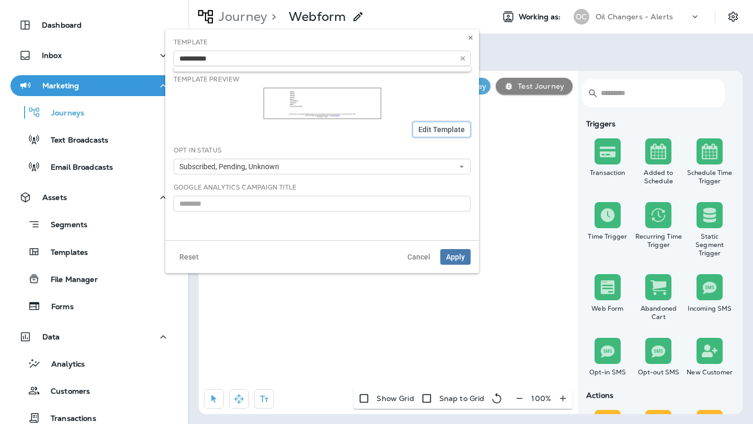
click at [426, 122] on button "Edit Template" at bounding box center [441, 130] width 58 height 16
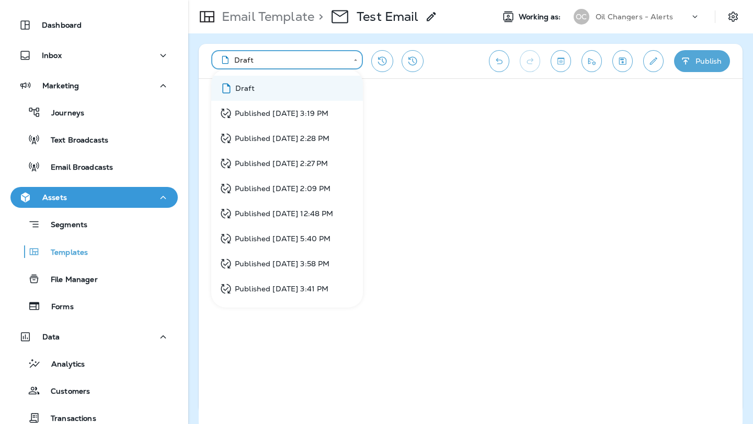
click at [352, 0] on body "**********" at bounding box center [376, 0] width 753 height 0
click at [386, 90] on div at bounding box center [376, 212] width 753 height 424
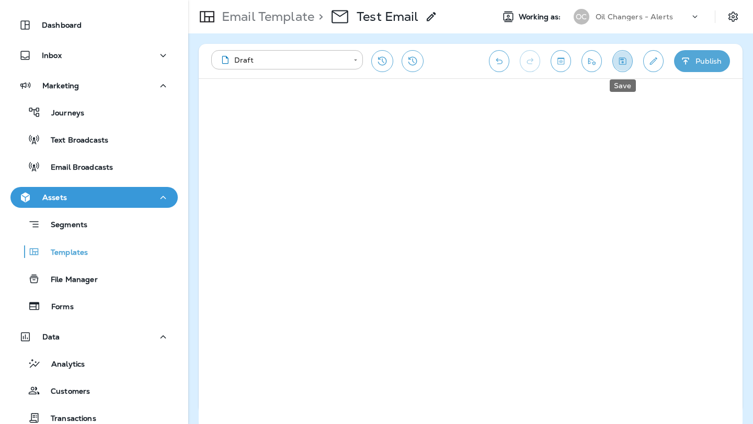
click at [630, 60] on button "Save" at bounding box center [622, 61] width 20 height 22
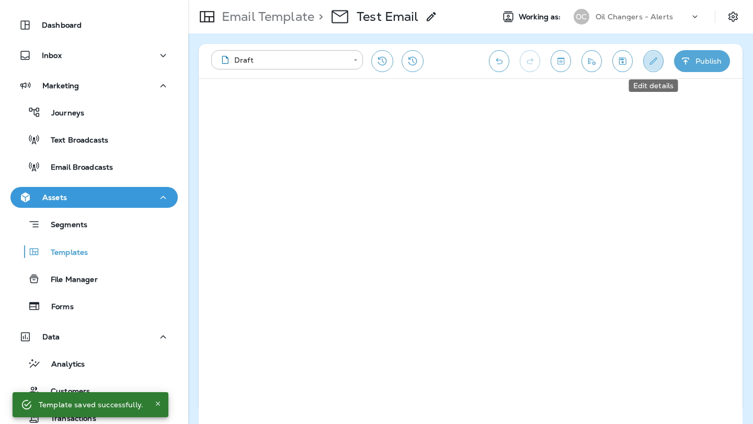
click at [654, 61] on icon "Edit details" at bounding box center [653, 60] width 7 height 7
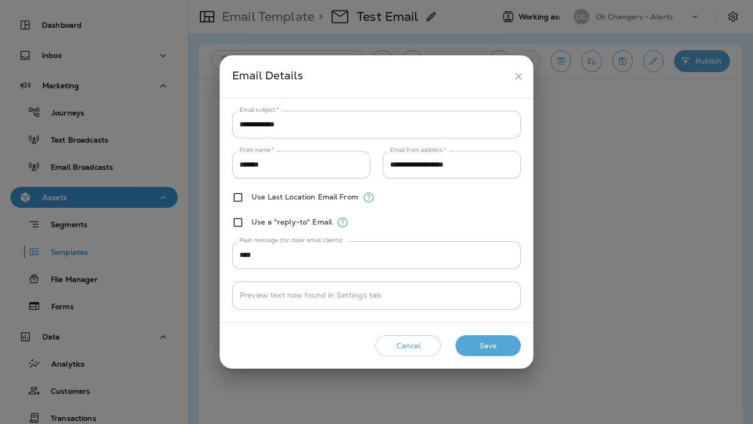
click at [410, 350] on button "Cancel" at bounding box center [407, 346] width 65 height 21
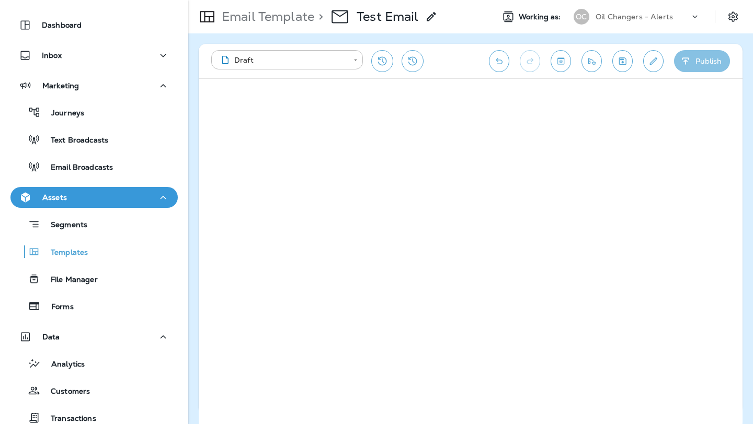
click at [691, 63] on button "Publish" at bounding box center [702, 61] width 56 height 22
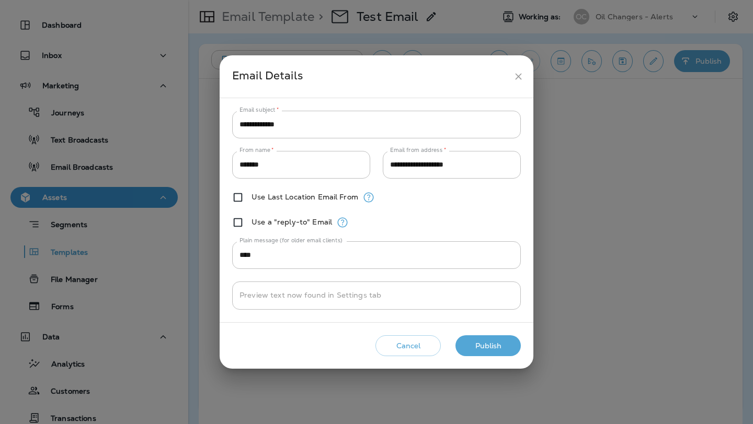
click at [496, 337] on button "Publish" at bounding box center [487, 346] width 65 height 21
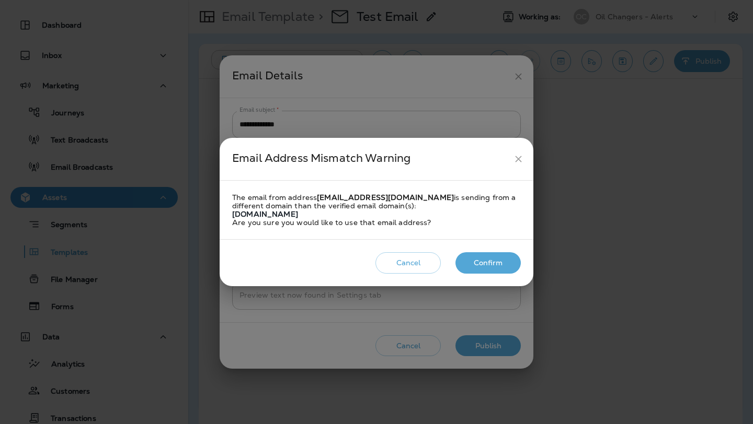
click at [505, 263] on button "Confirm" at bounding box center [487, 262] width 65 height 21
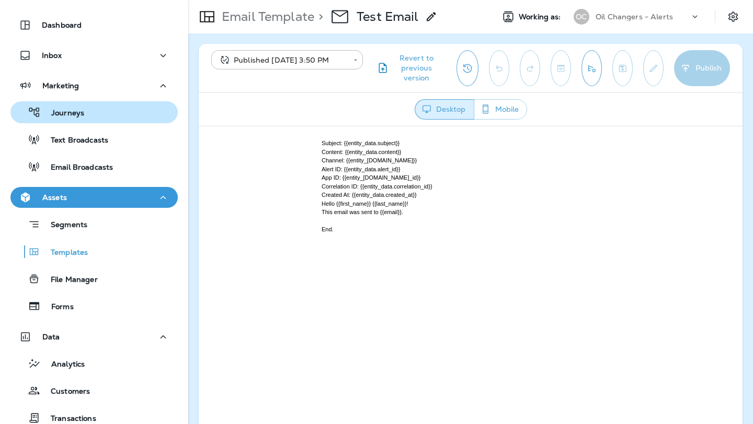
click at [86, 121] on button "Journeys" at bounding box center [93, 112] width 167 height 22
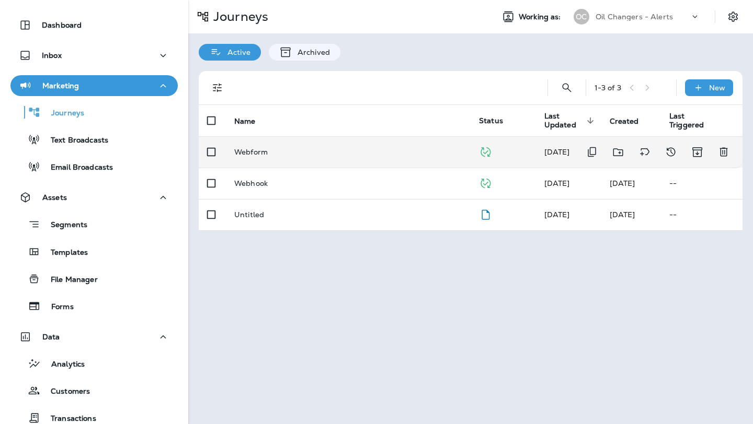
click at [251, 151] on p "Webform" at bounding box center [250, 152] width 33 height 8
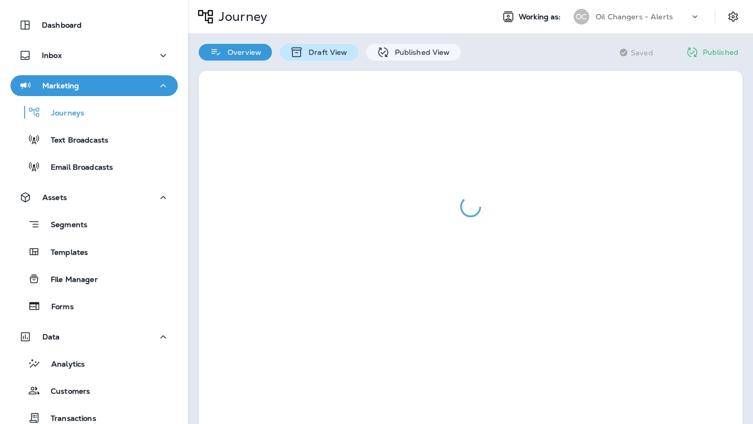
click at [312, 52] on p "Draft View" at bounding box center [325, 52] width 44 height 8
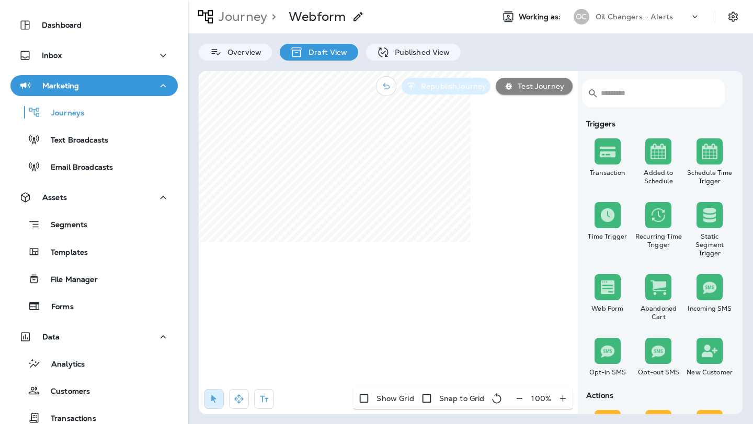
click at [461, 84] on p "Republish Journey" at bounding box center [452, 86] width 70 height 8
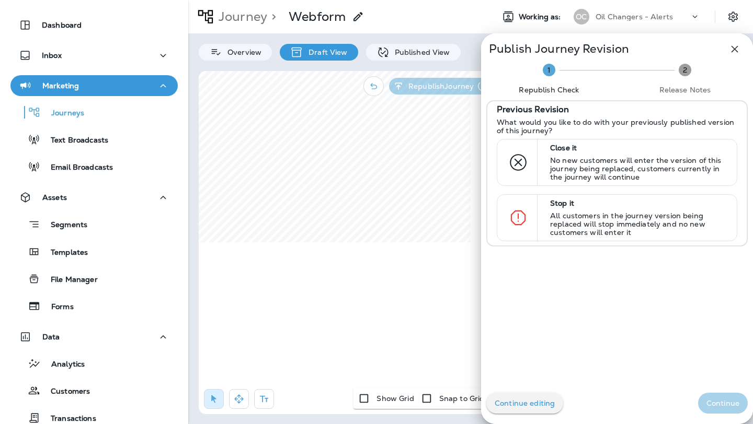
scroll to position [7, 0]
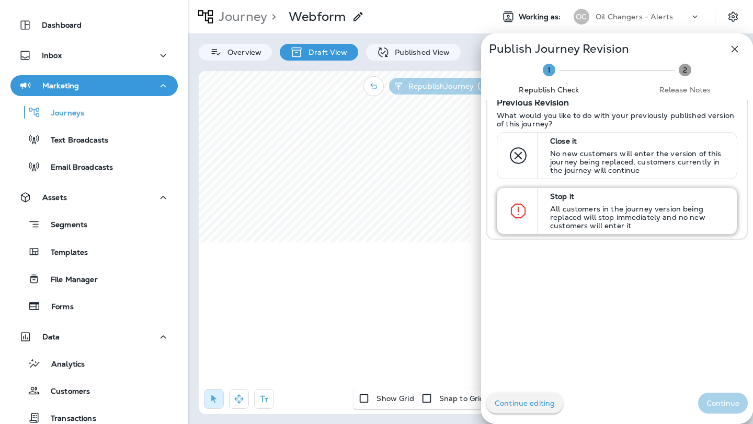
click at [546, 210] on div "Stop it All customers in the journey version being replaced will stop immediate…" at bounding box center [639, 211] width 186 height 46
click at [720, 402] on p "Continue" at bounding box center [722, 403] width 33 height 8
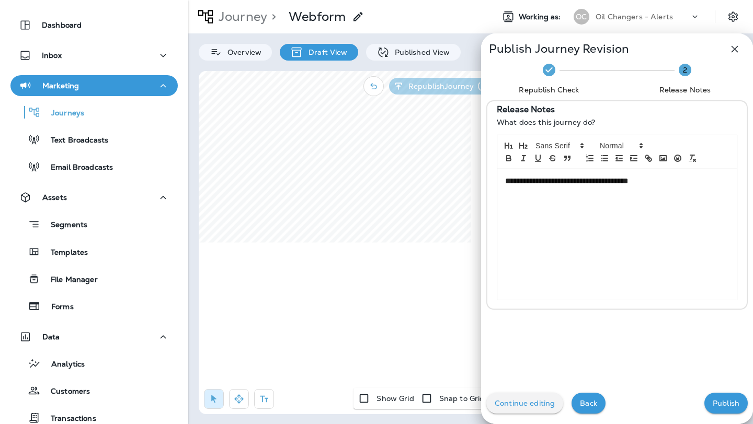
click at [720, 401] on p "Publish" at bounding box center [725, 403] width 27 height 8
